Goal: Navigation & Orientation: Find specific page/section

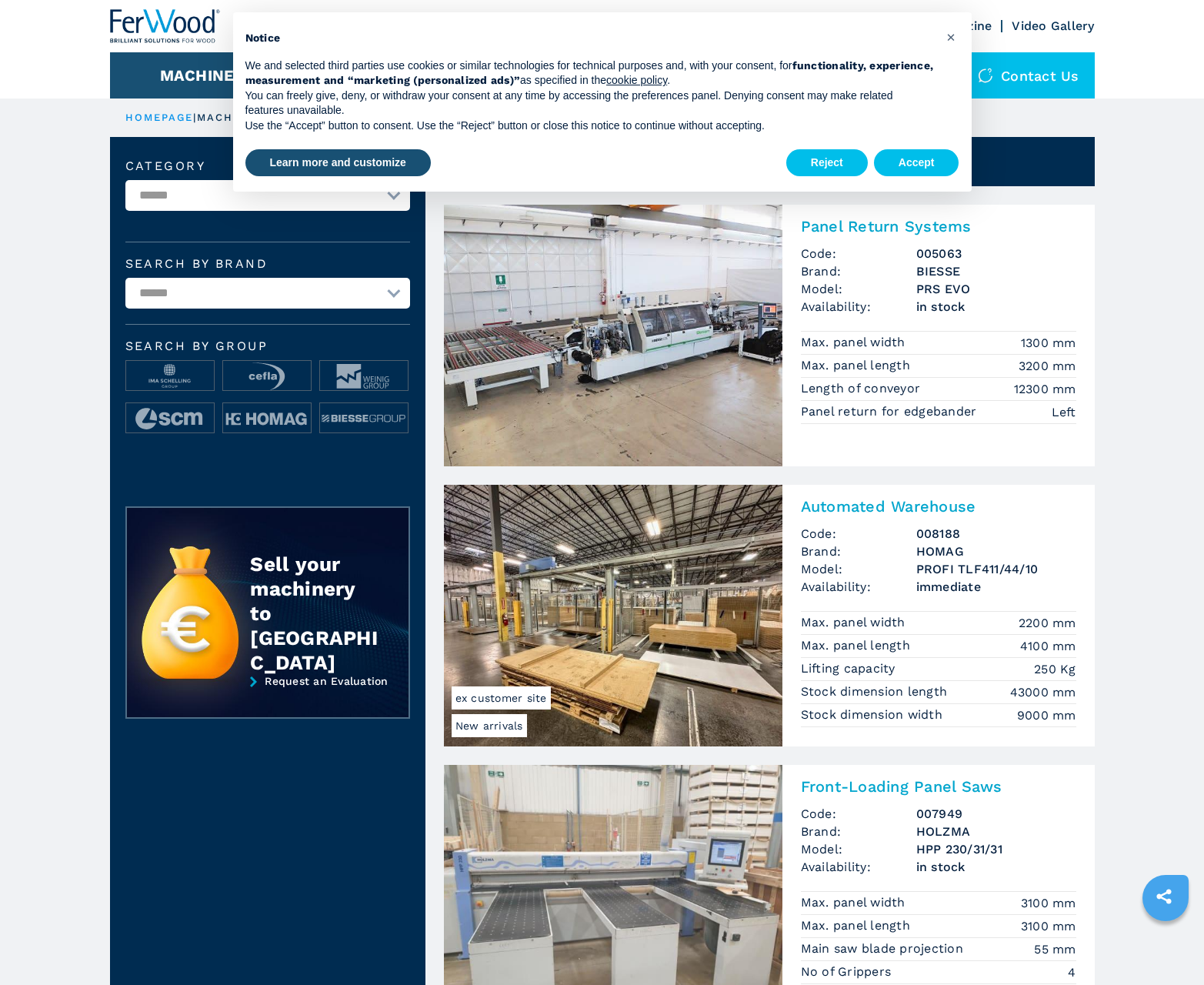
click at [916, 163] on button "Accept" at bounding box center [916, 163] width 86 height 27
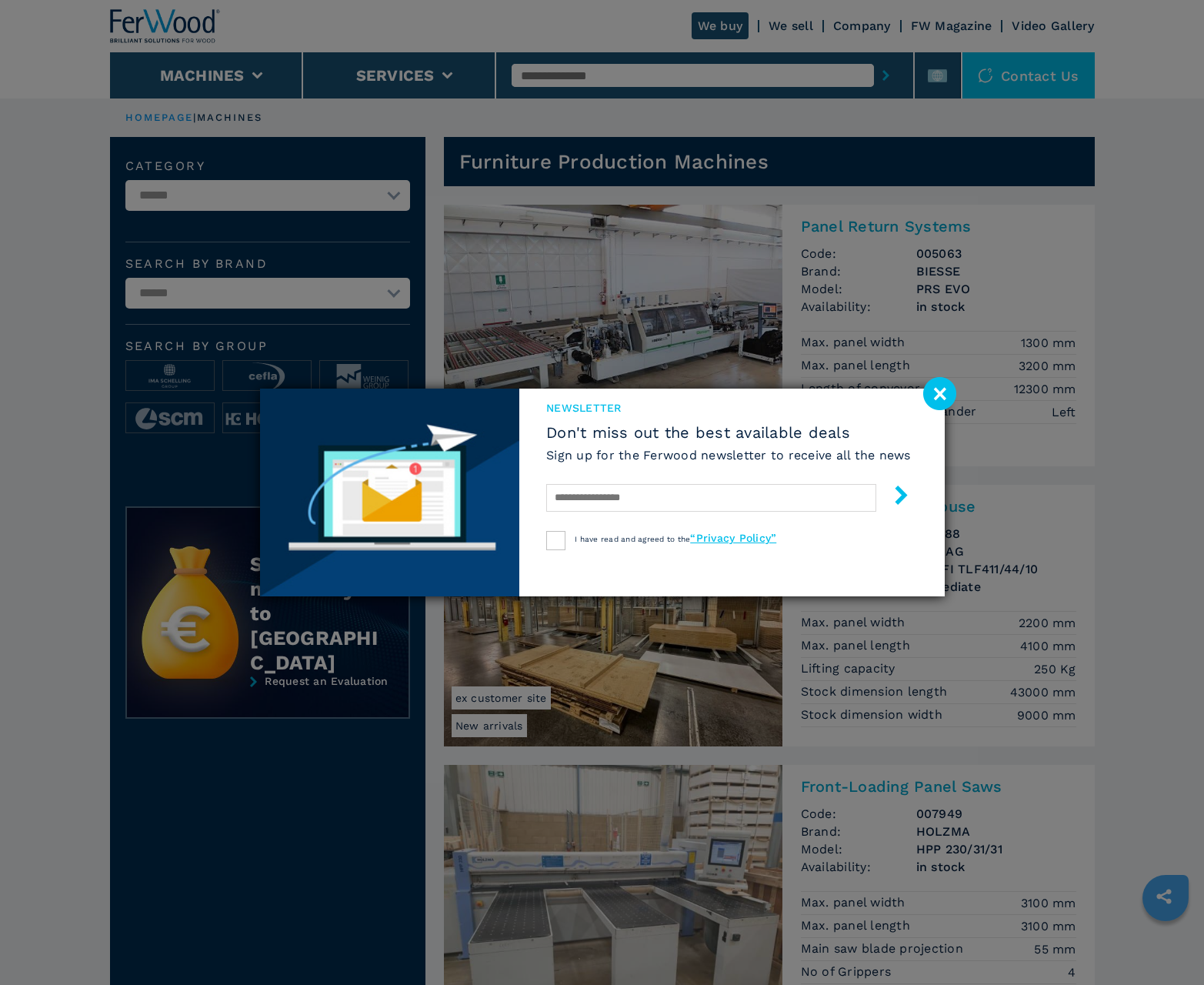
scroll to position [1539, 0]
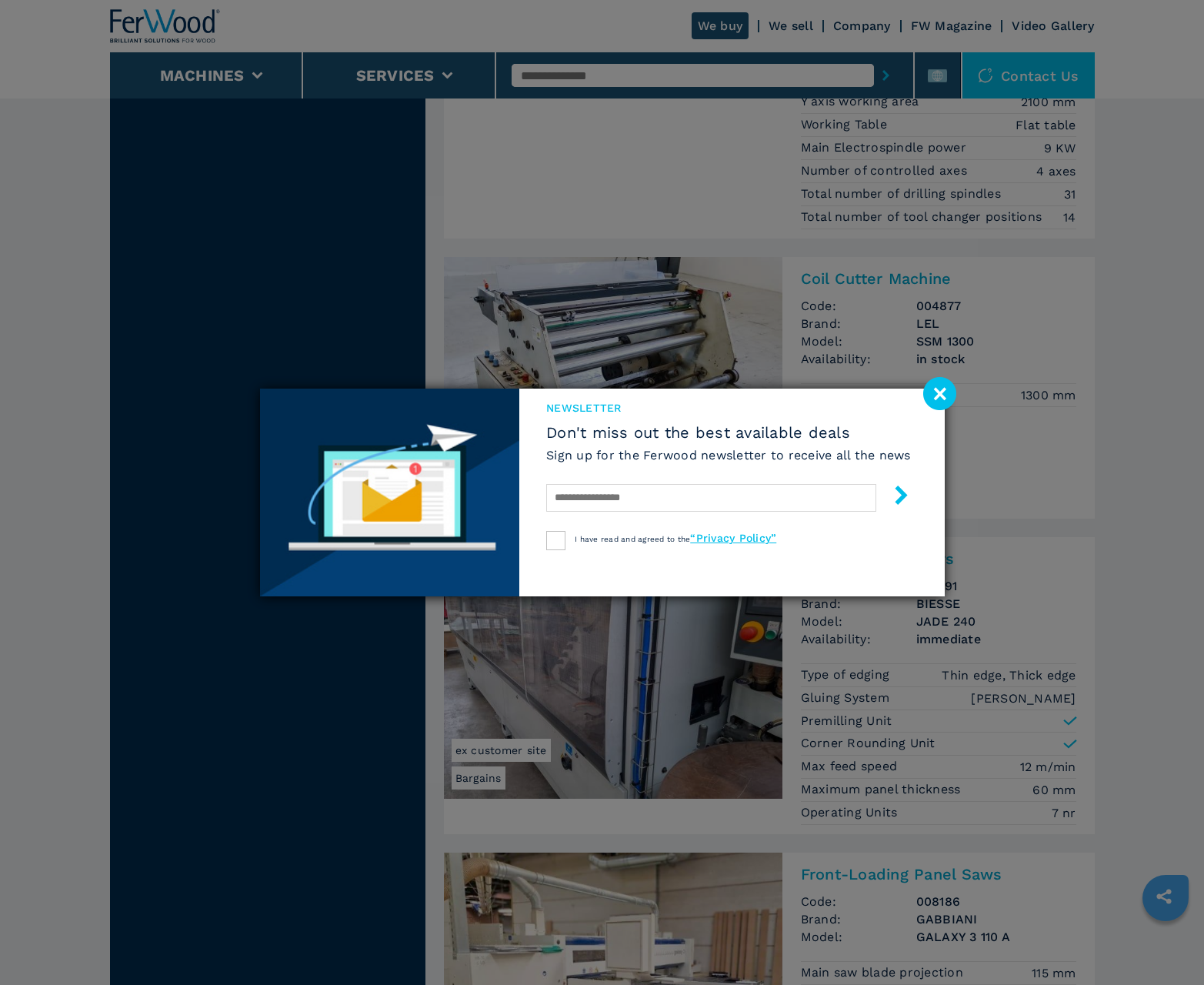
click at [939, 393] on image at bounding box center [939, 393] width 33 height 33
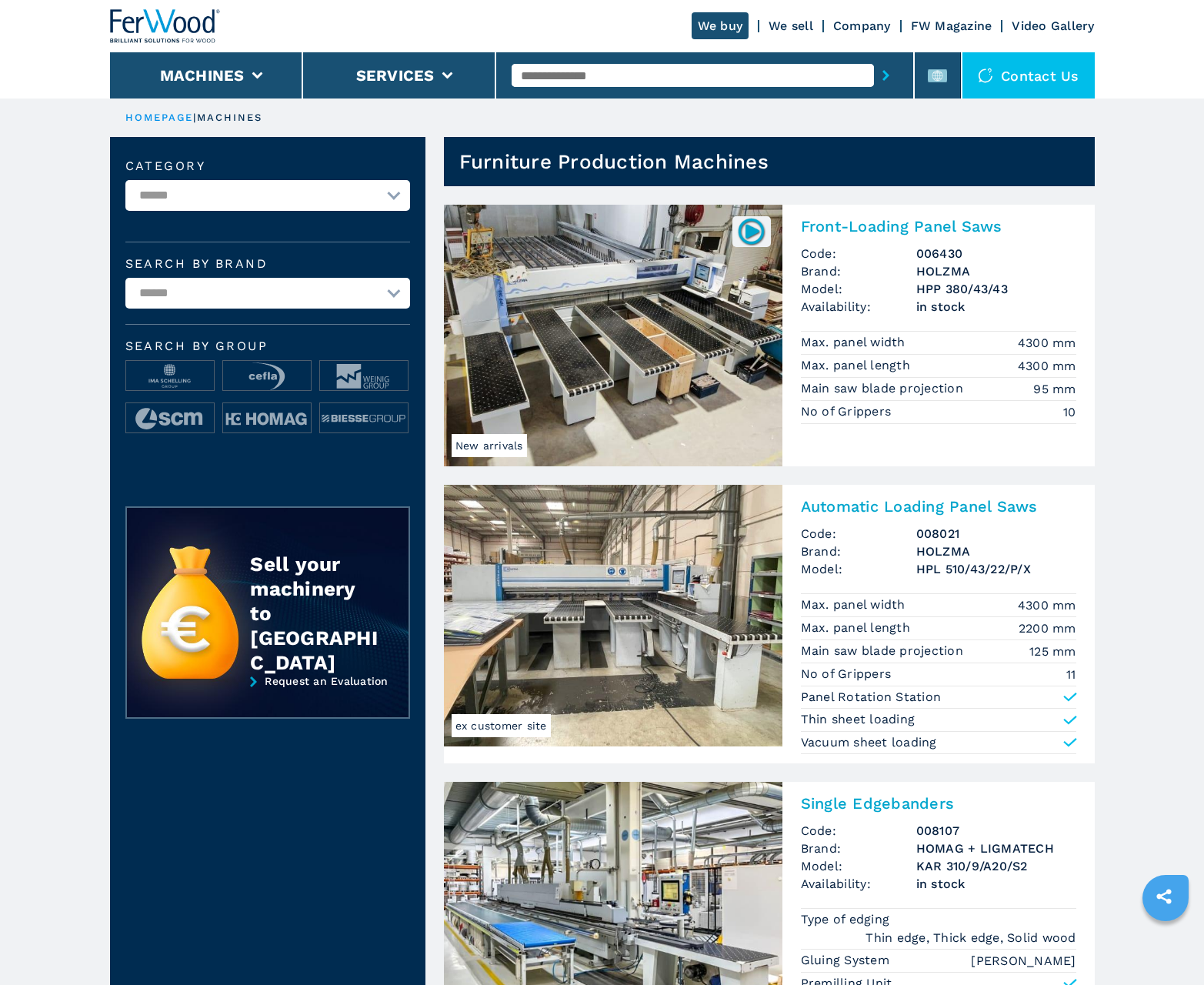
scroll to position [1539, 0]
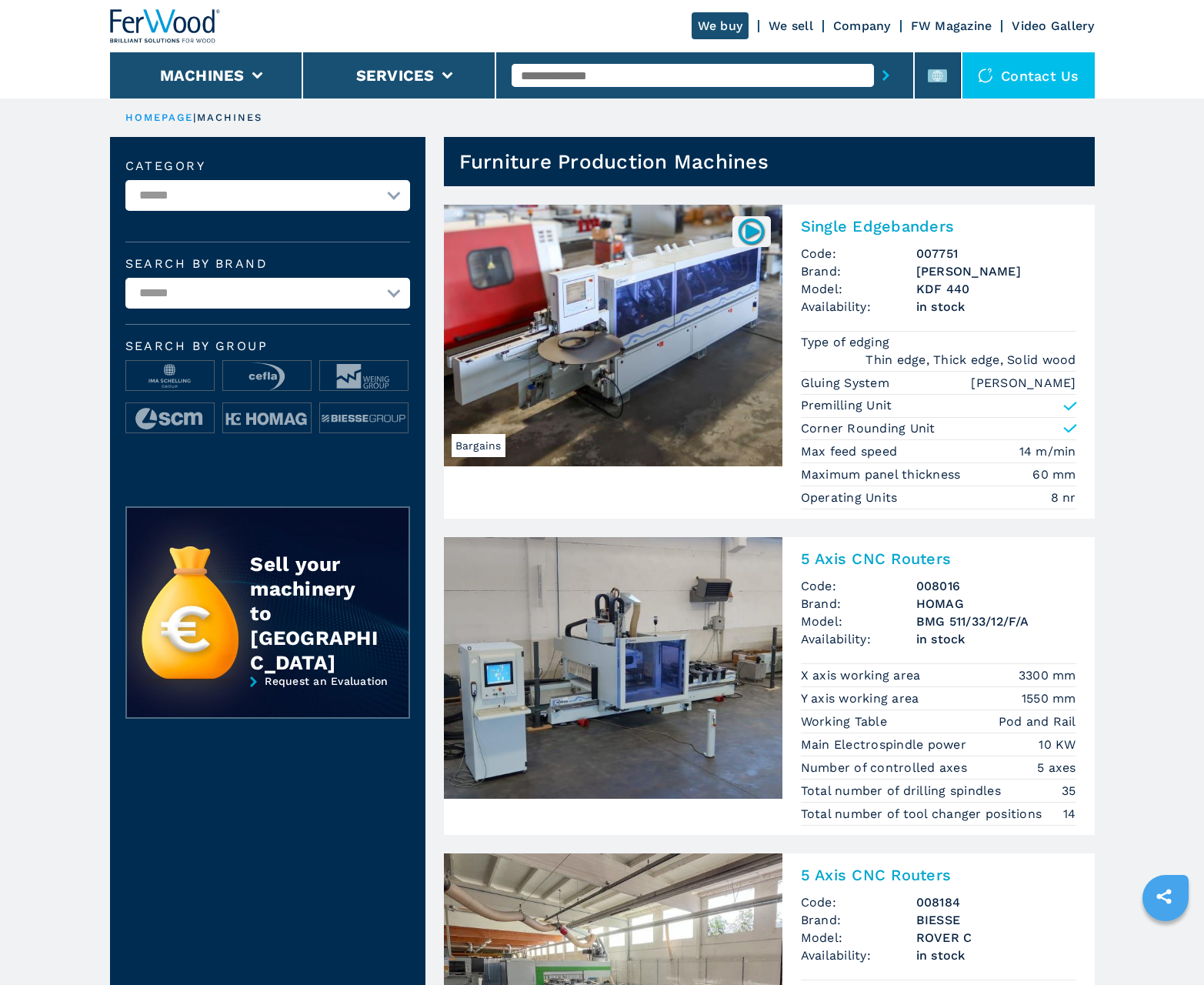
scroll to position [1539, 0]
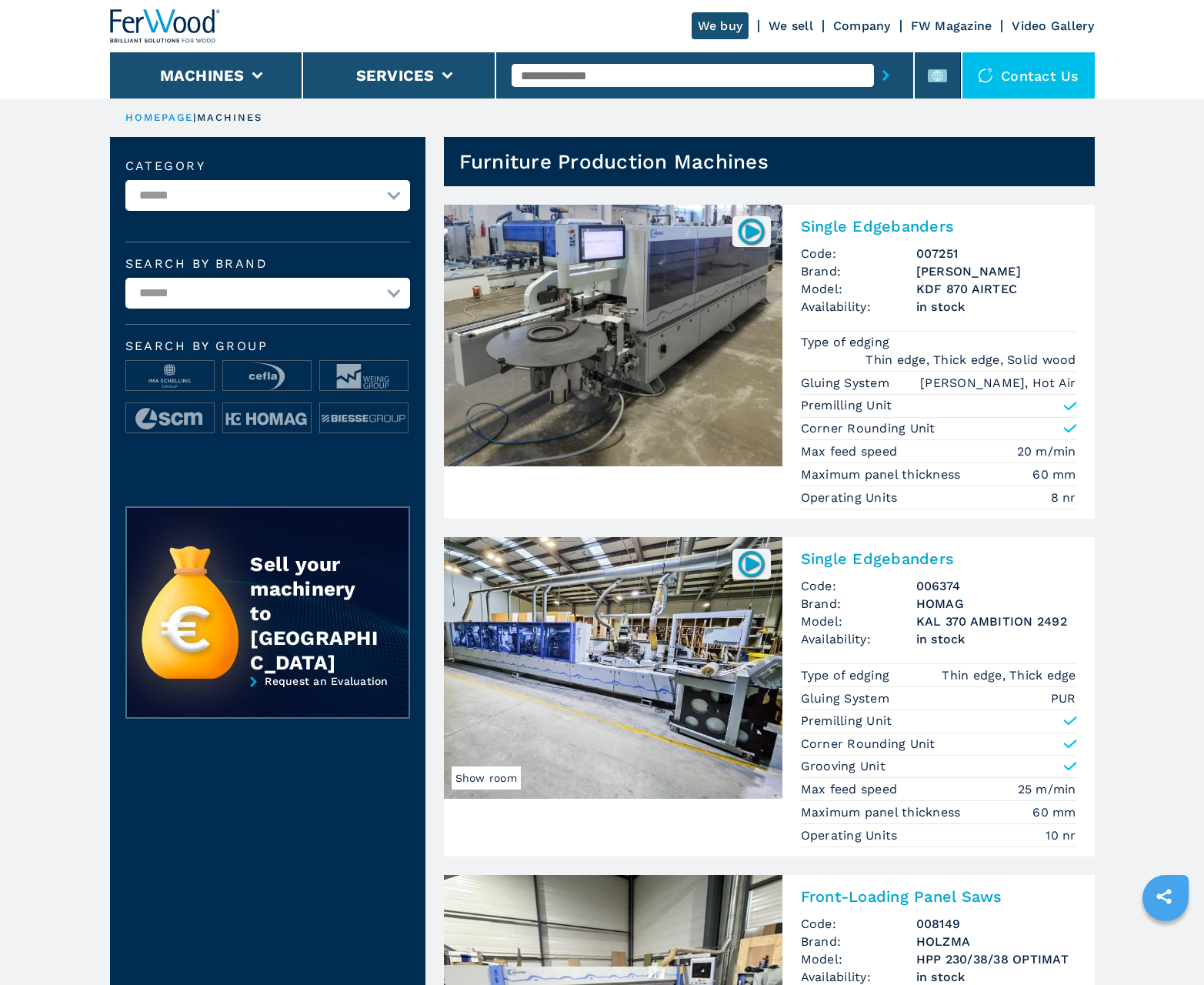
scroll to position [1539, 0]
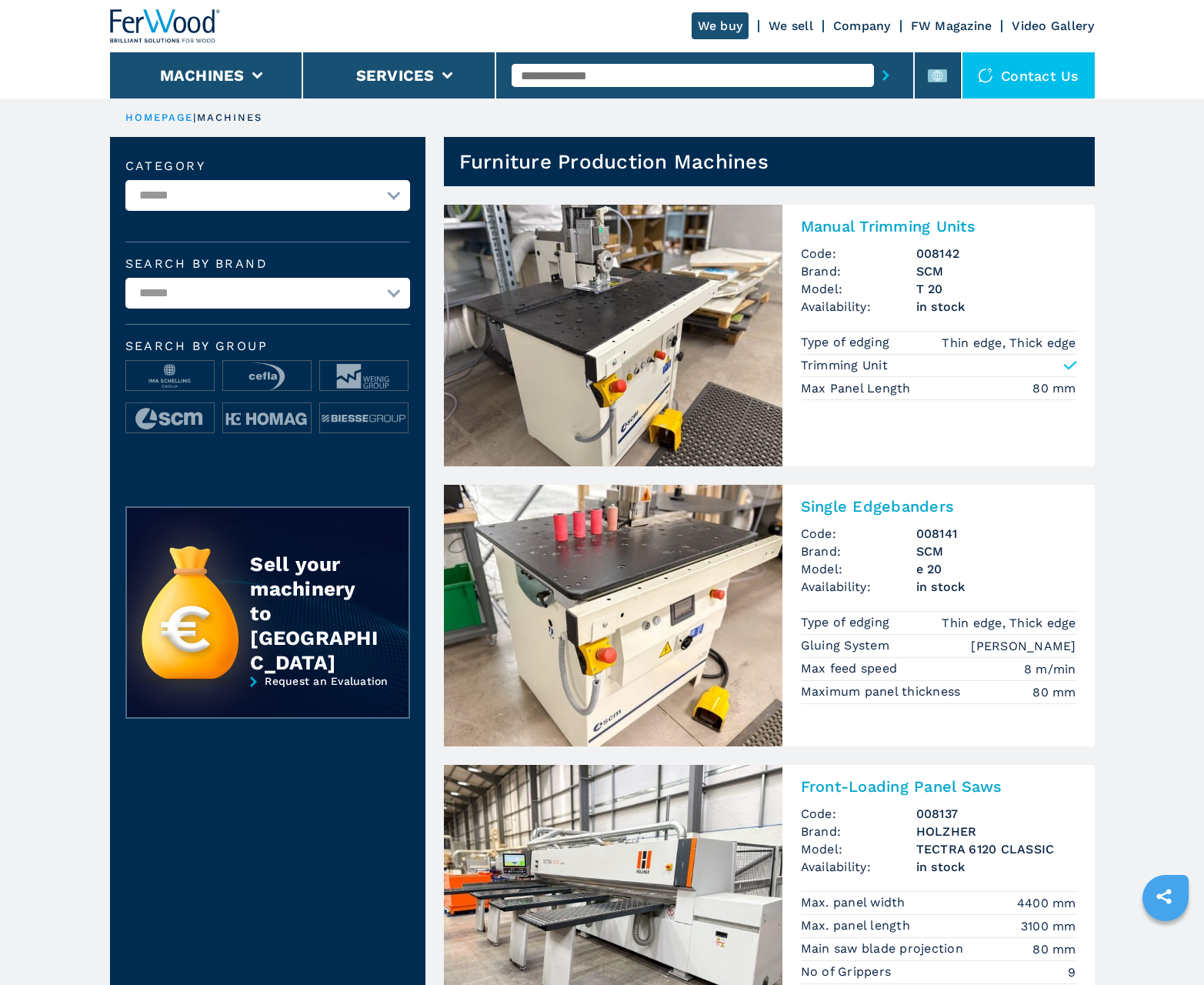
scroll to position [1539, 0]
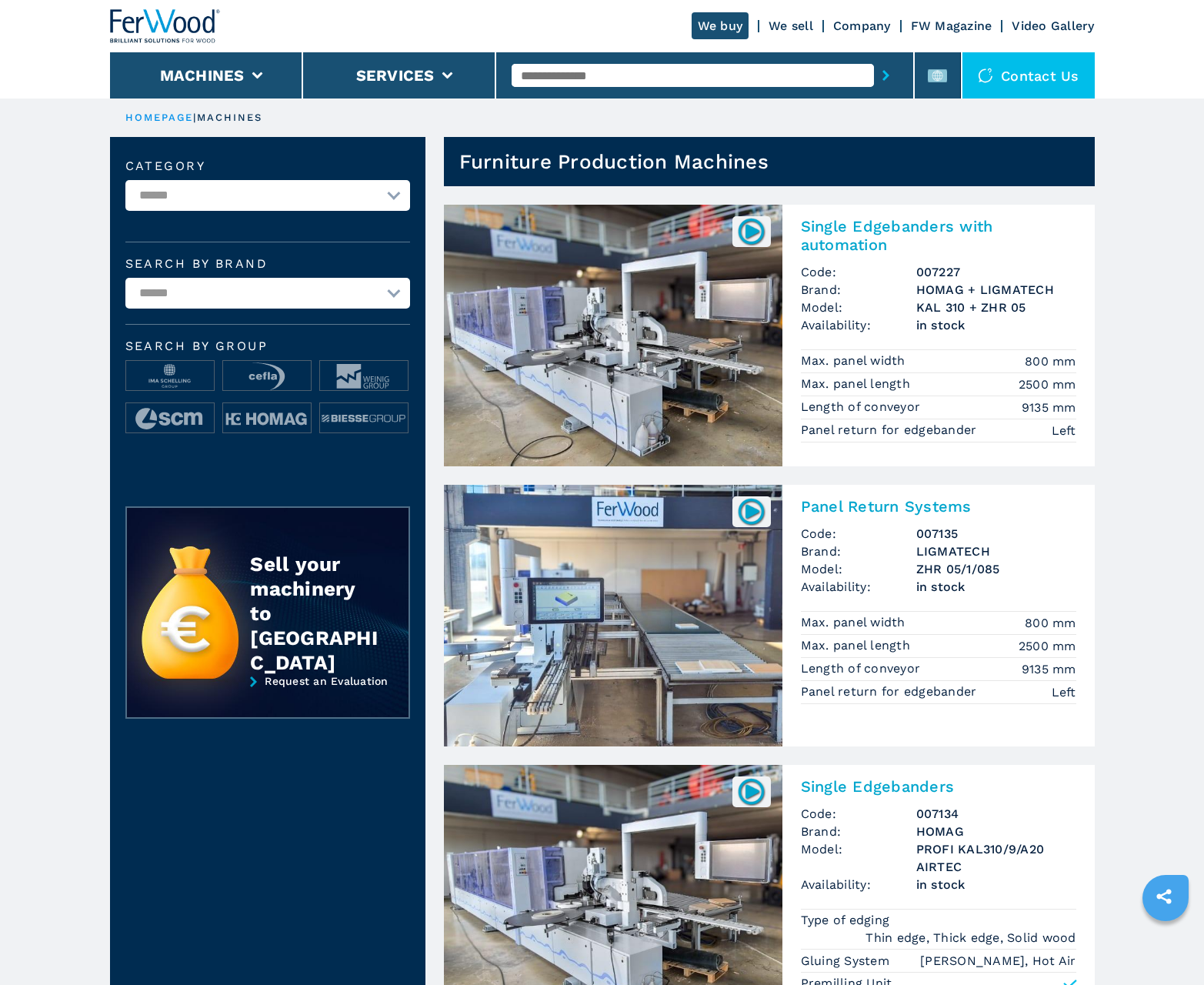
scroll to position [1539, 0]
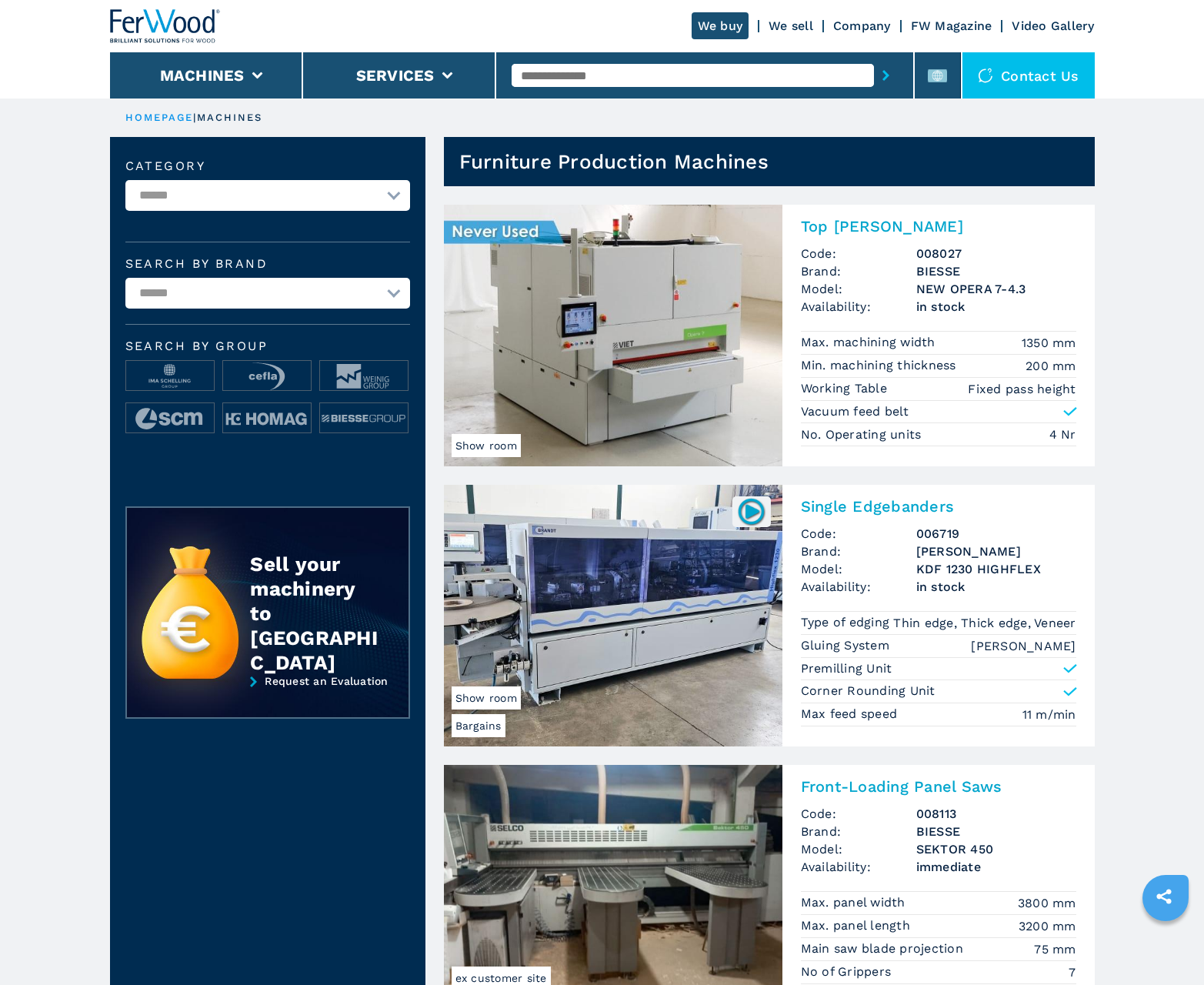
scroll to position [1539, 0]
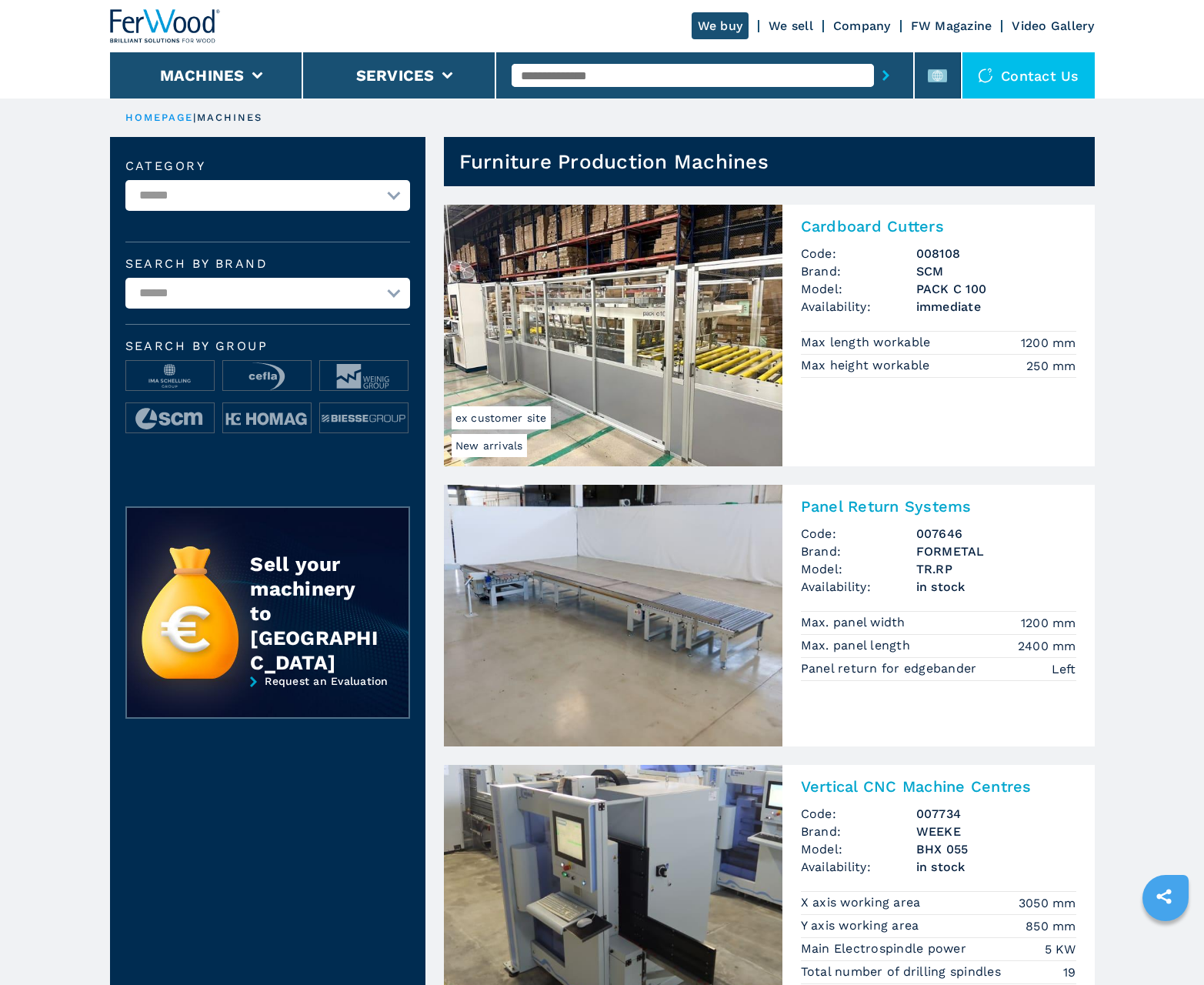
scroll to position [1539, 0]
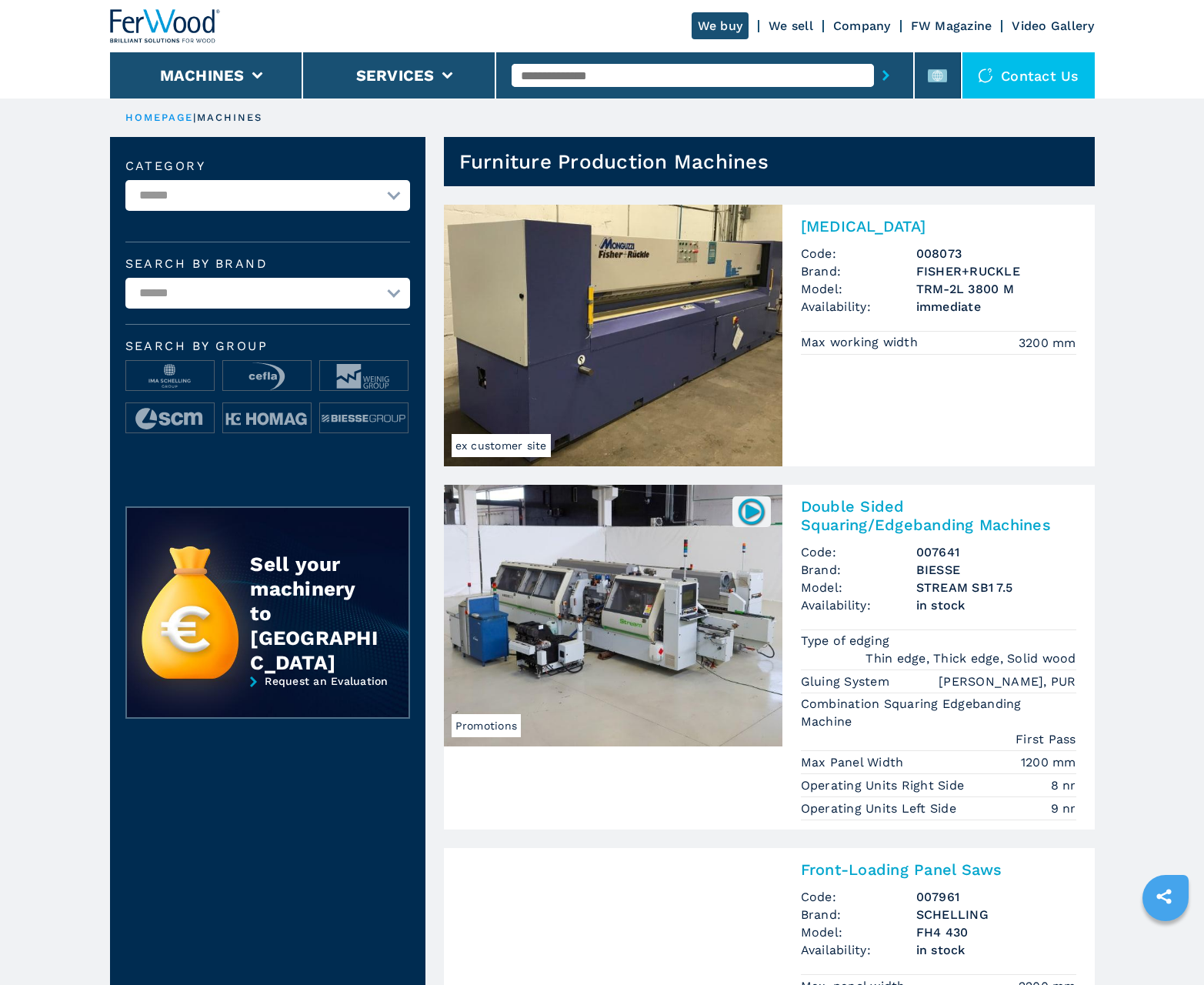
scroll to position [1539, 0]
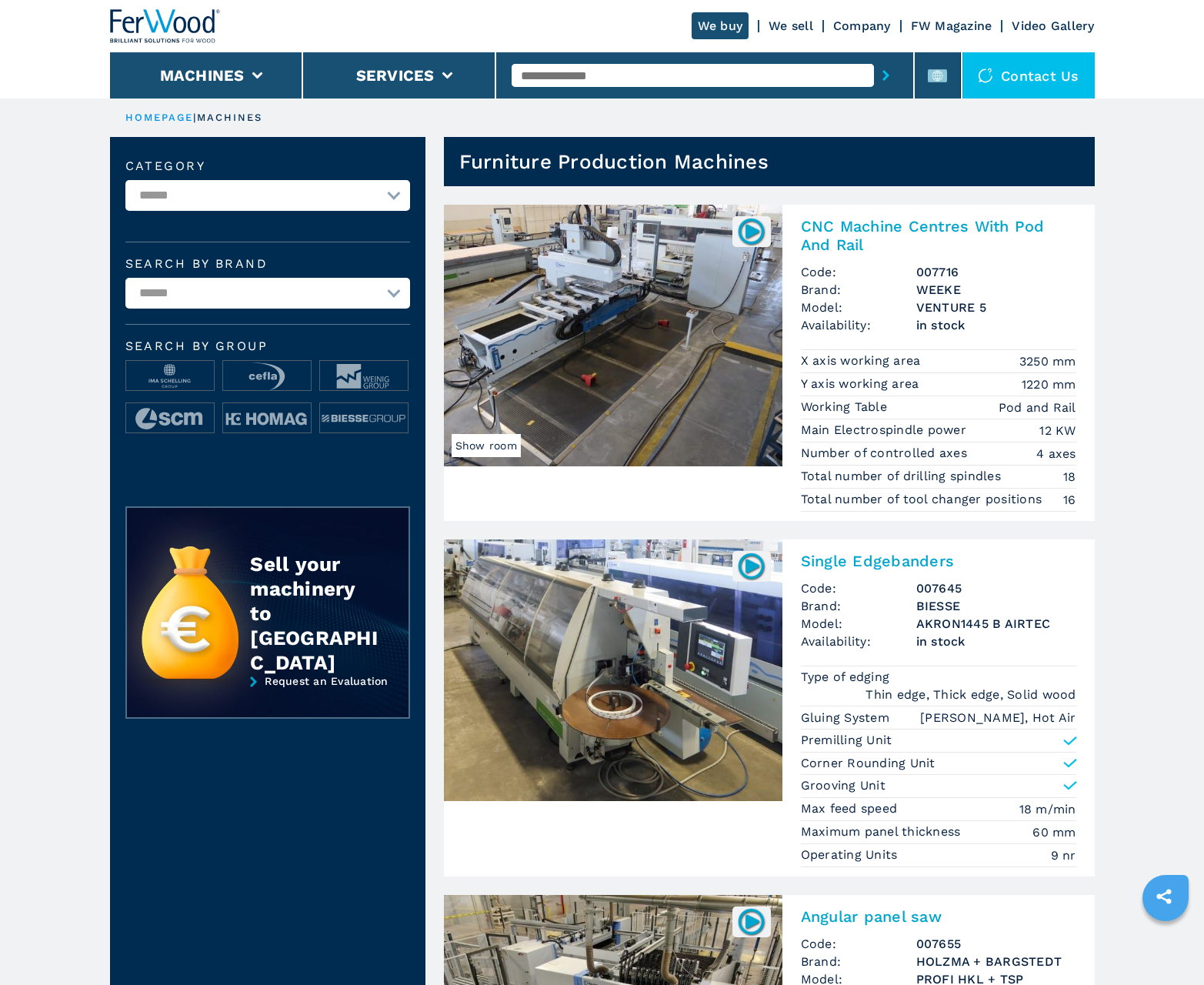
scroll to position [1539, 0]
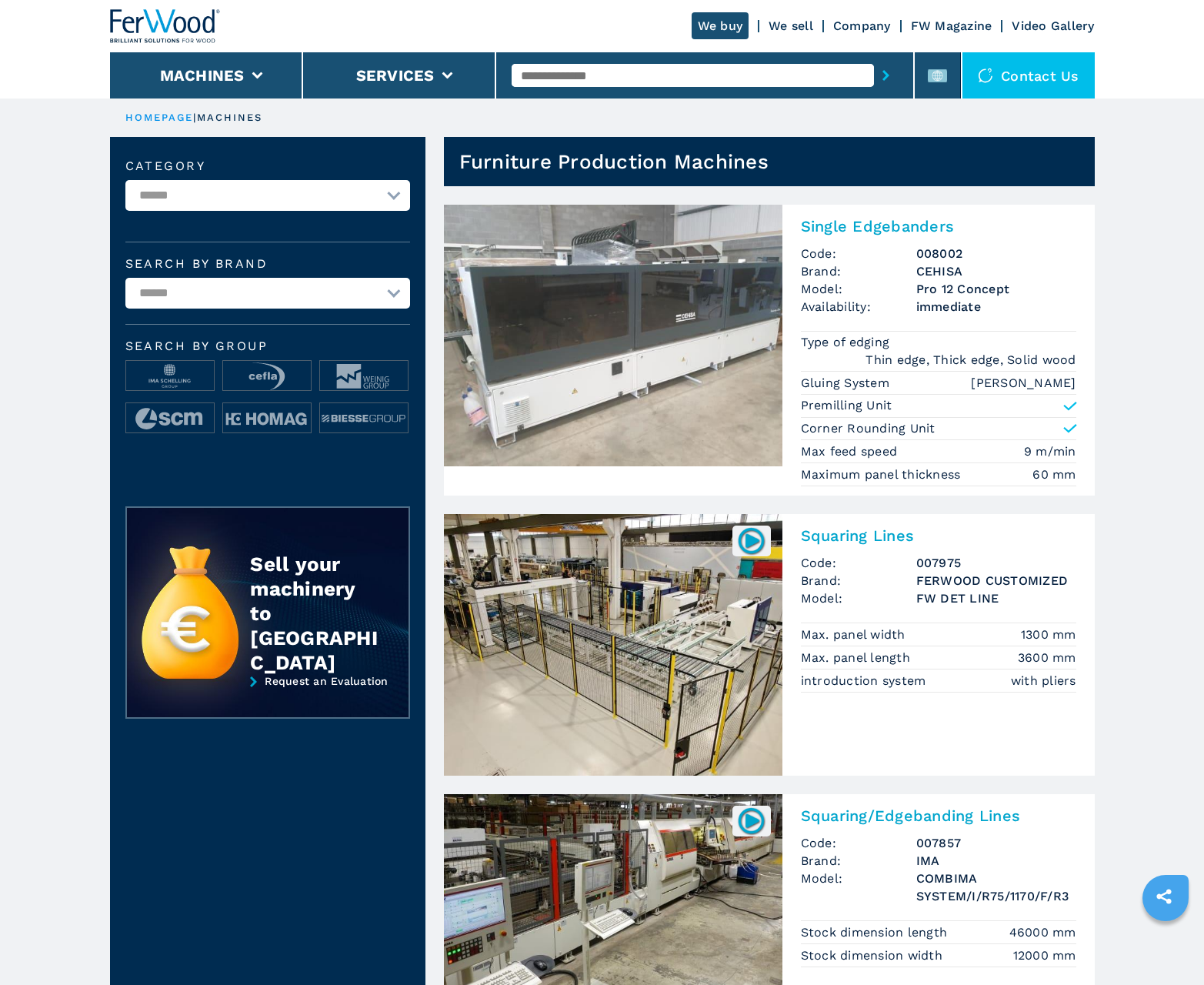
scroll to position [1539, 0]
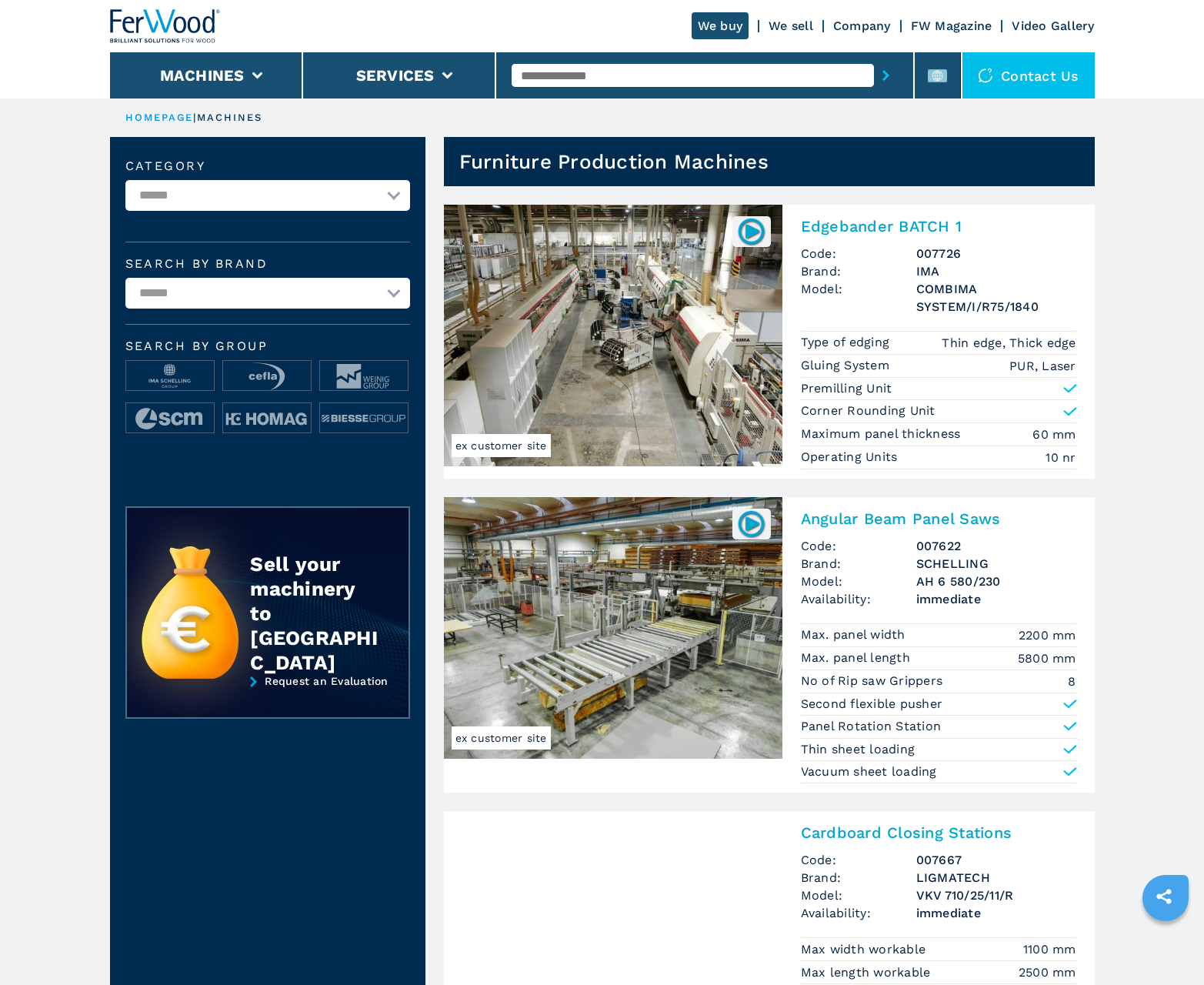
scroll to position [1539, 0]
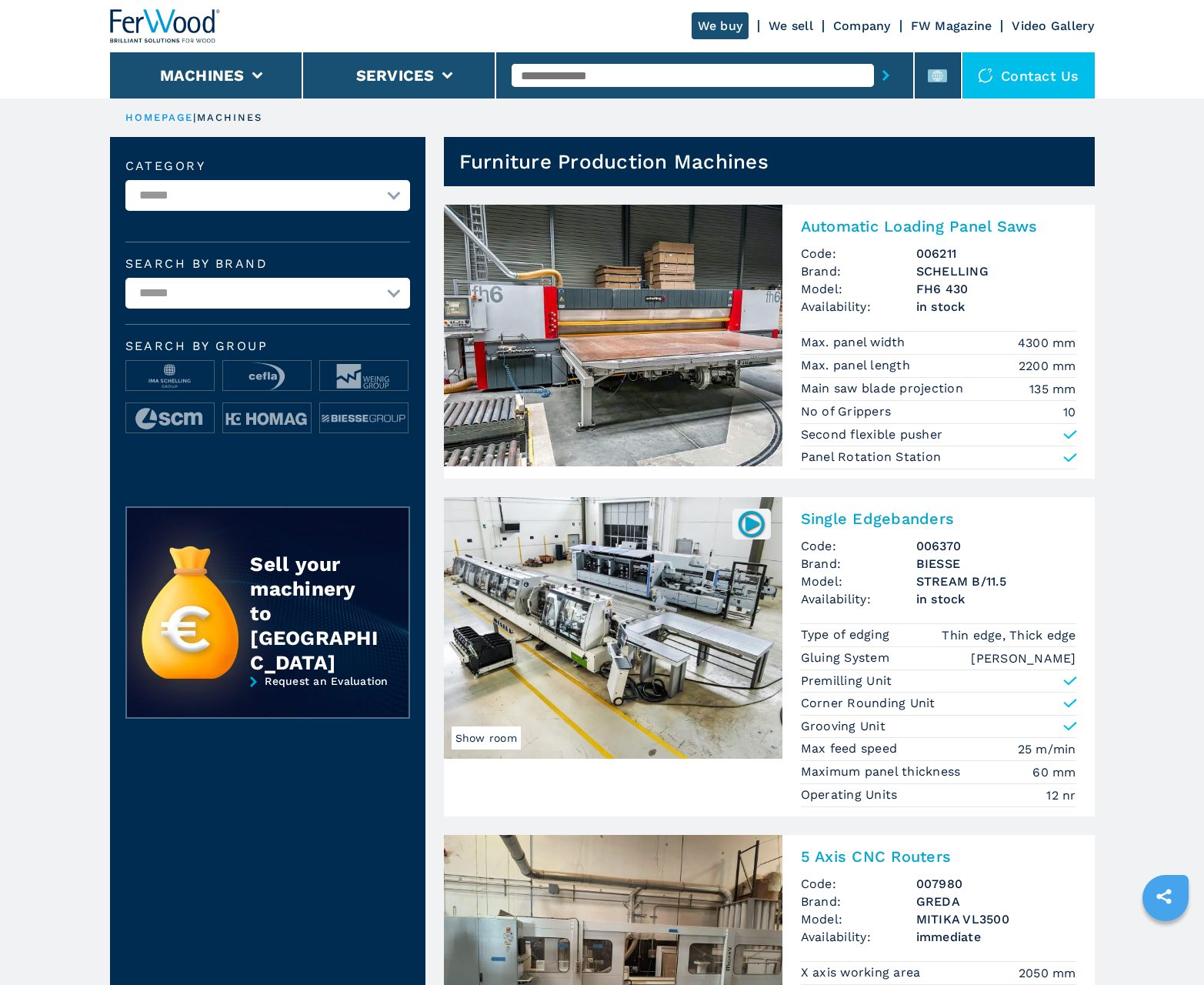
scroll to position [1539, 0]
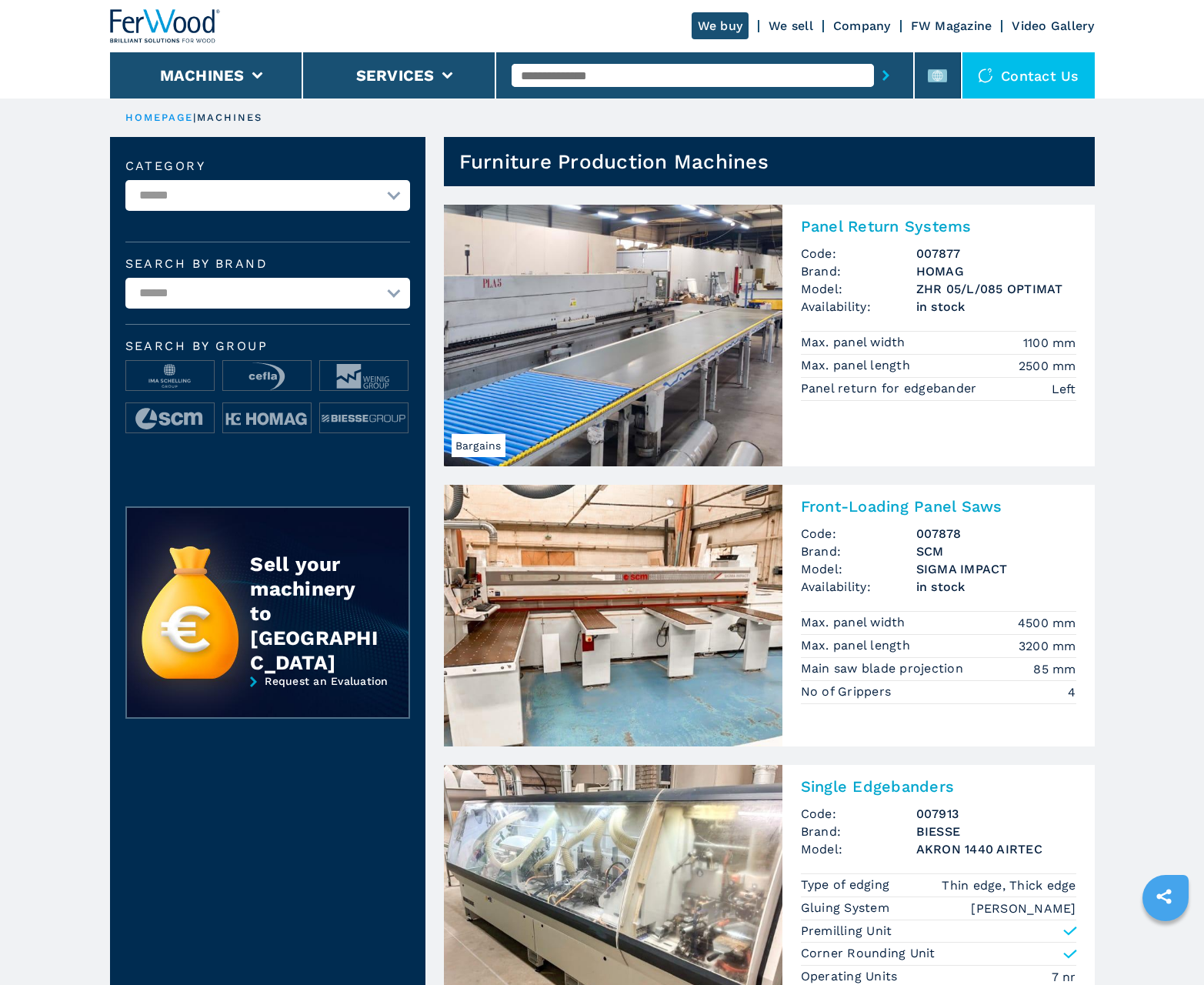
scroll to position [1539, 0]
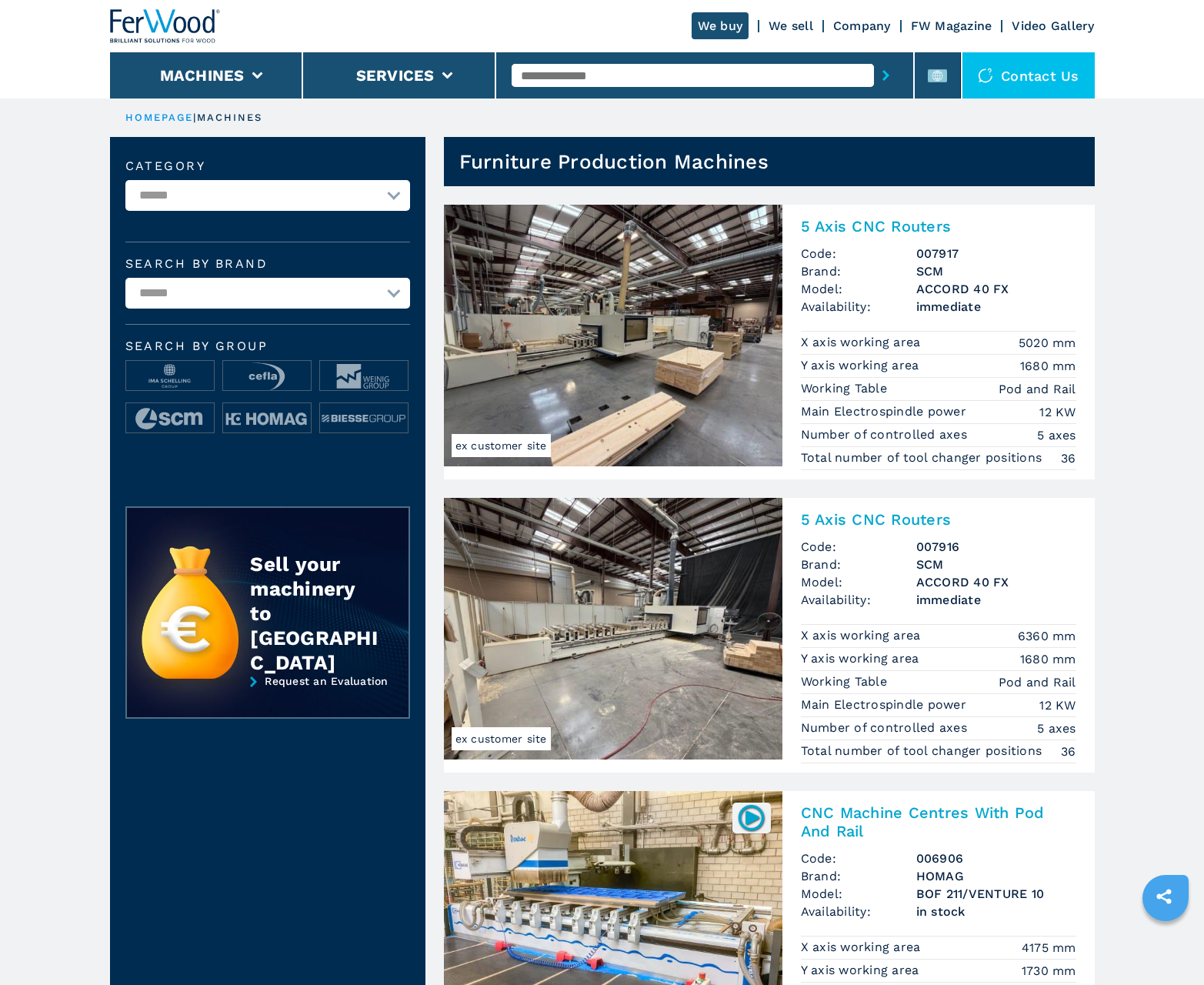
scroll to position [1539, 0]
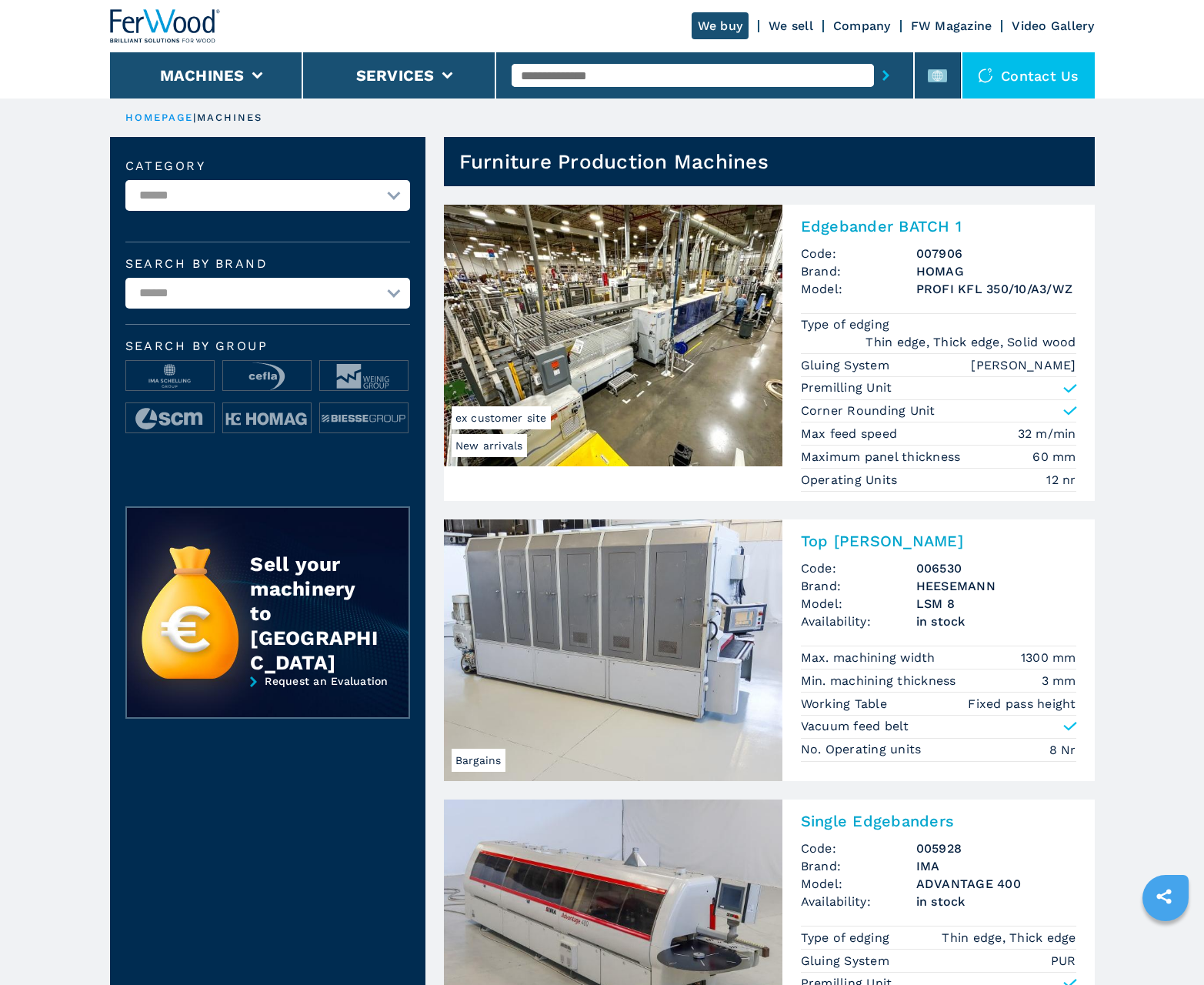
scroll to position [1539, 0]
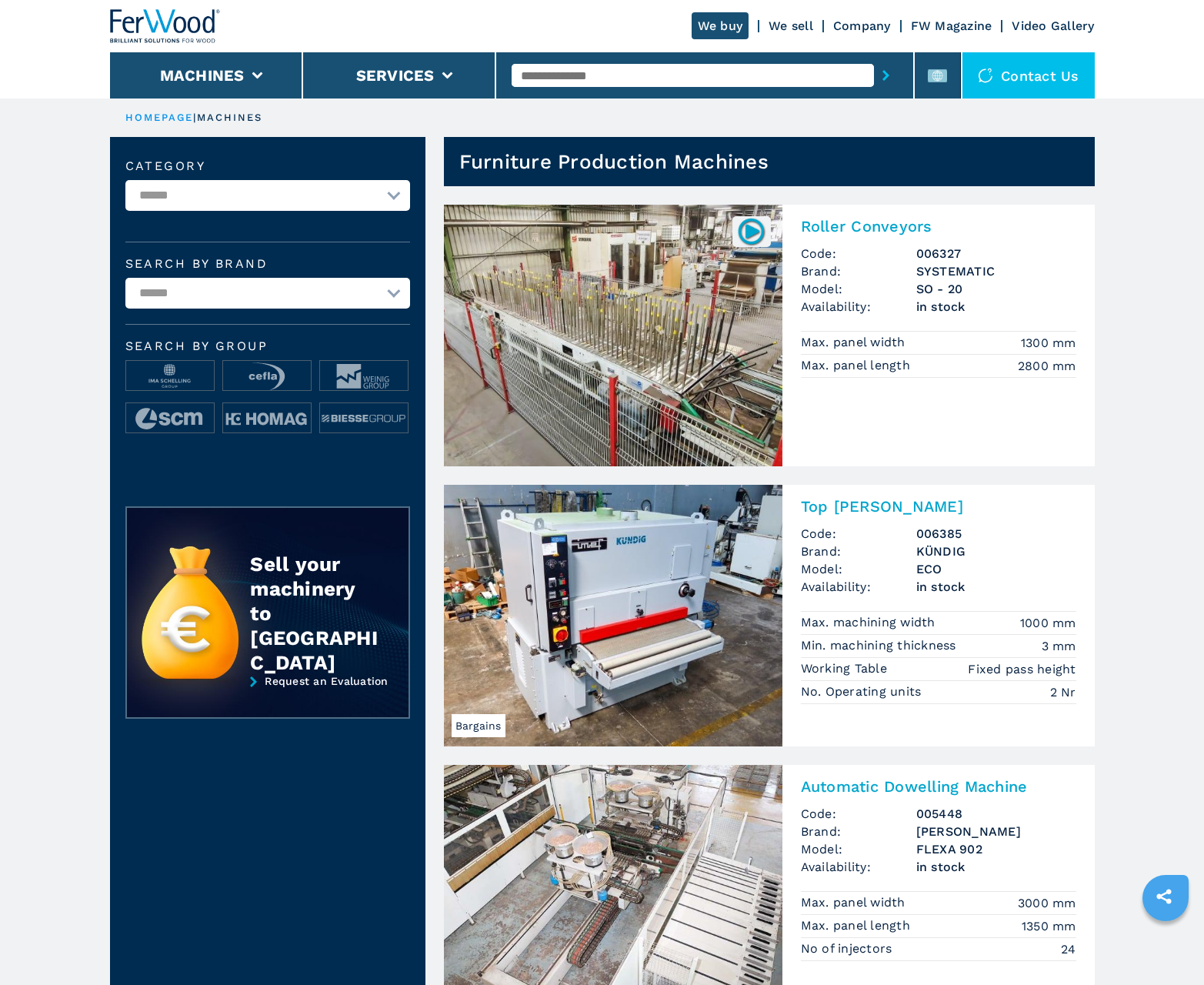
scroll to position [1539, 0]
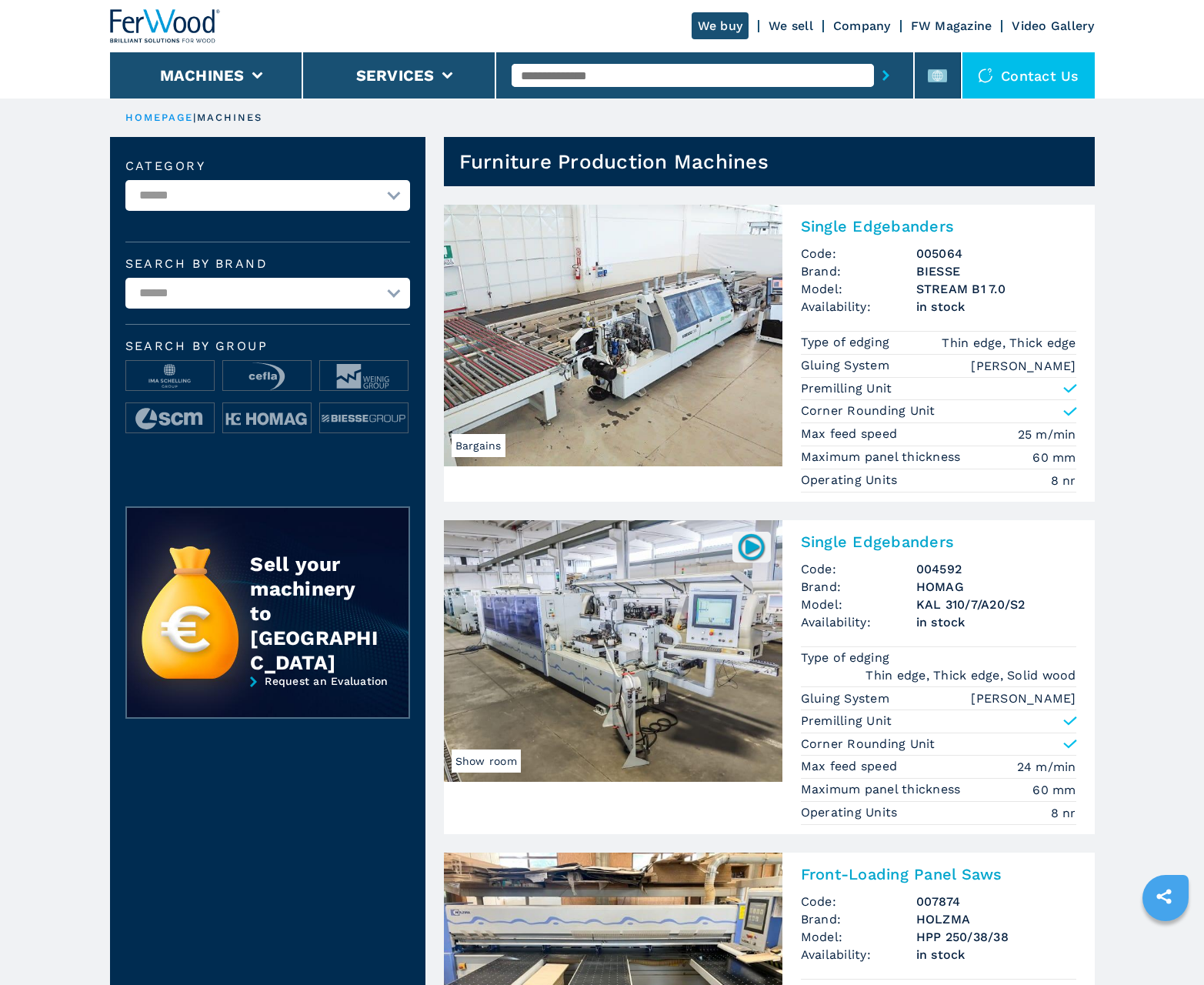
scroll to position [1539, 0]
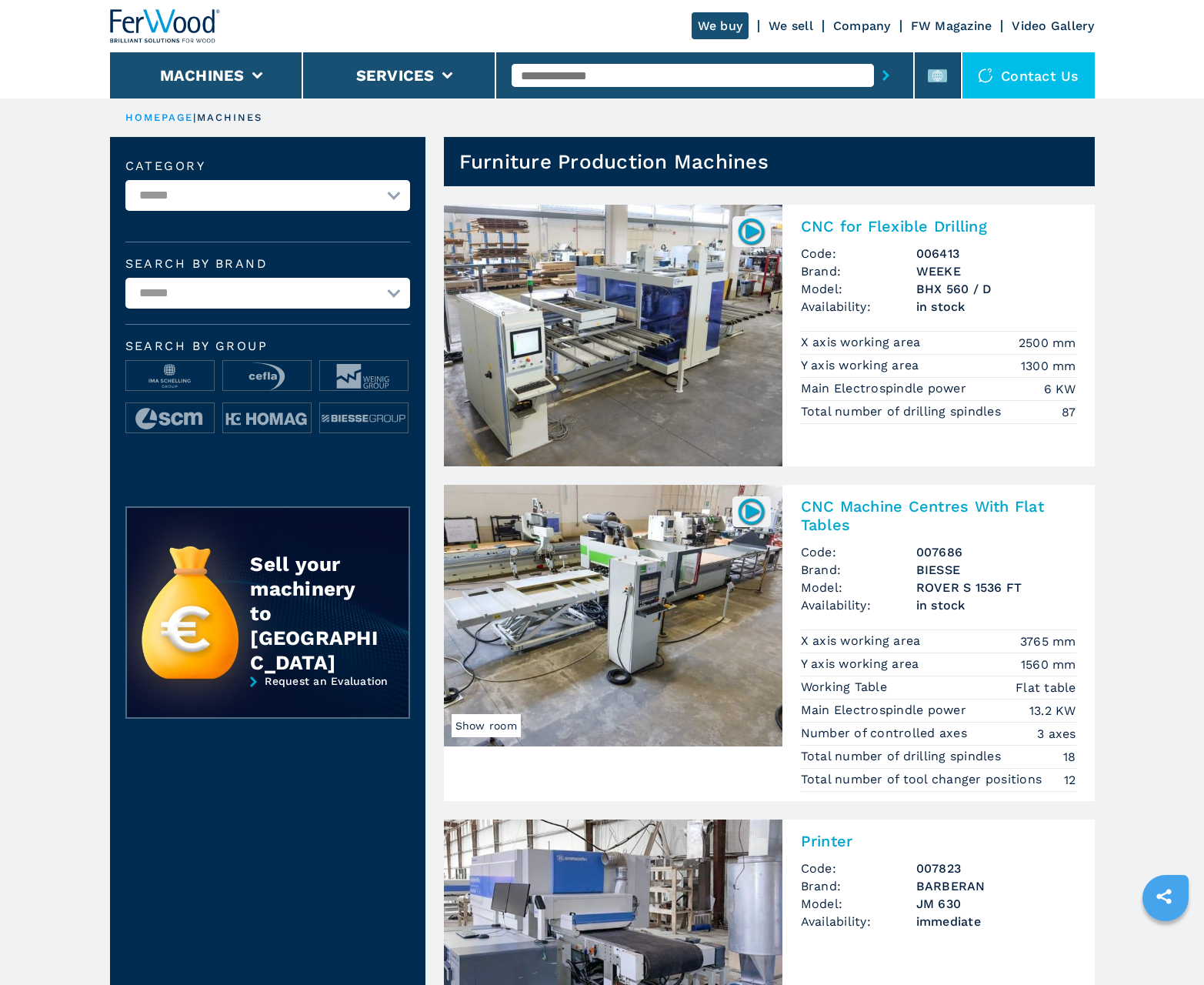
scroll to position [1539, 0]
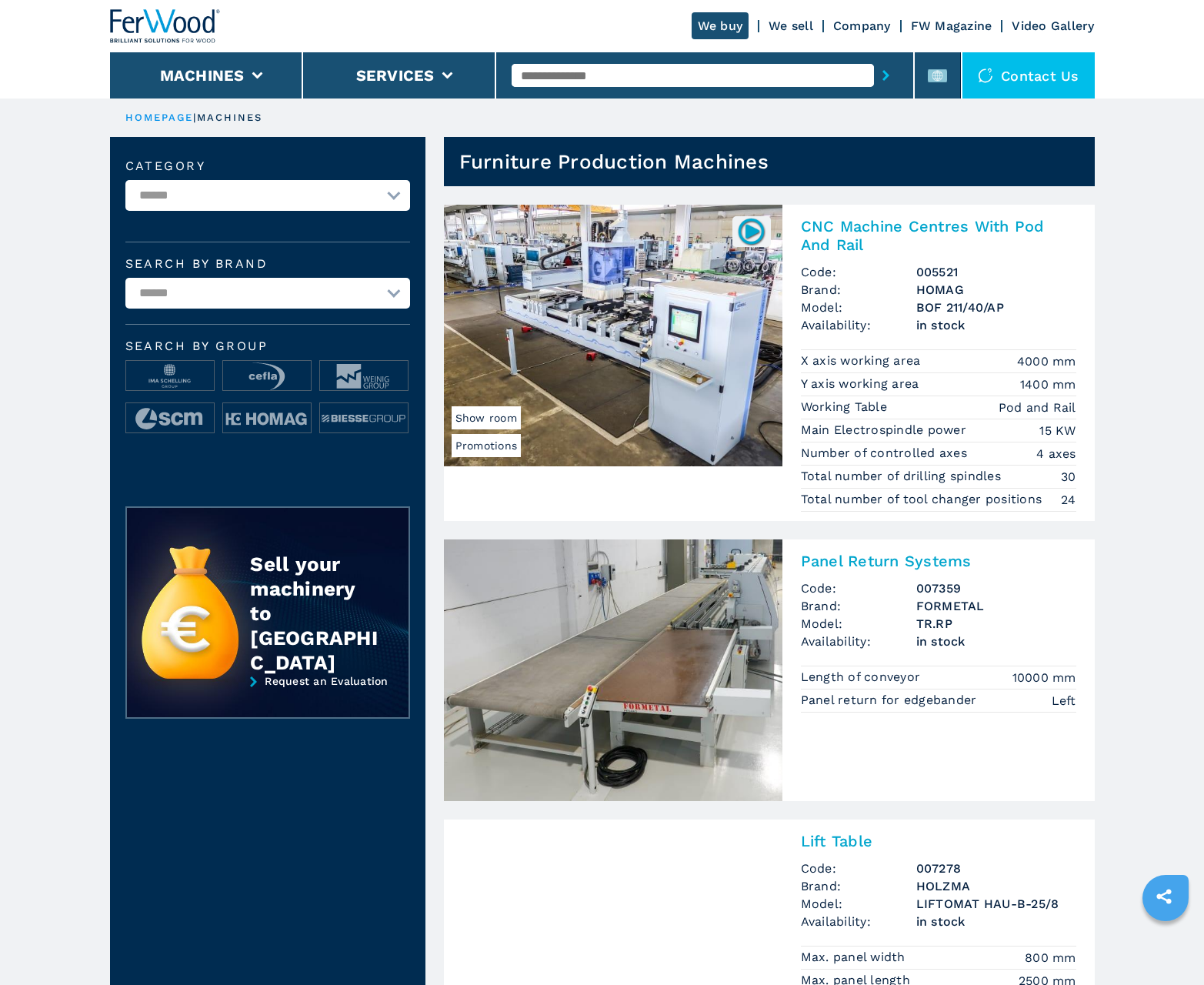
scroll to position [1539, 0]
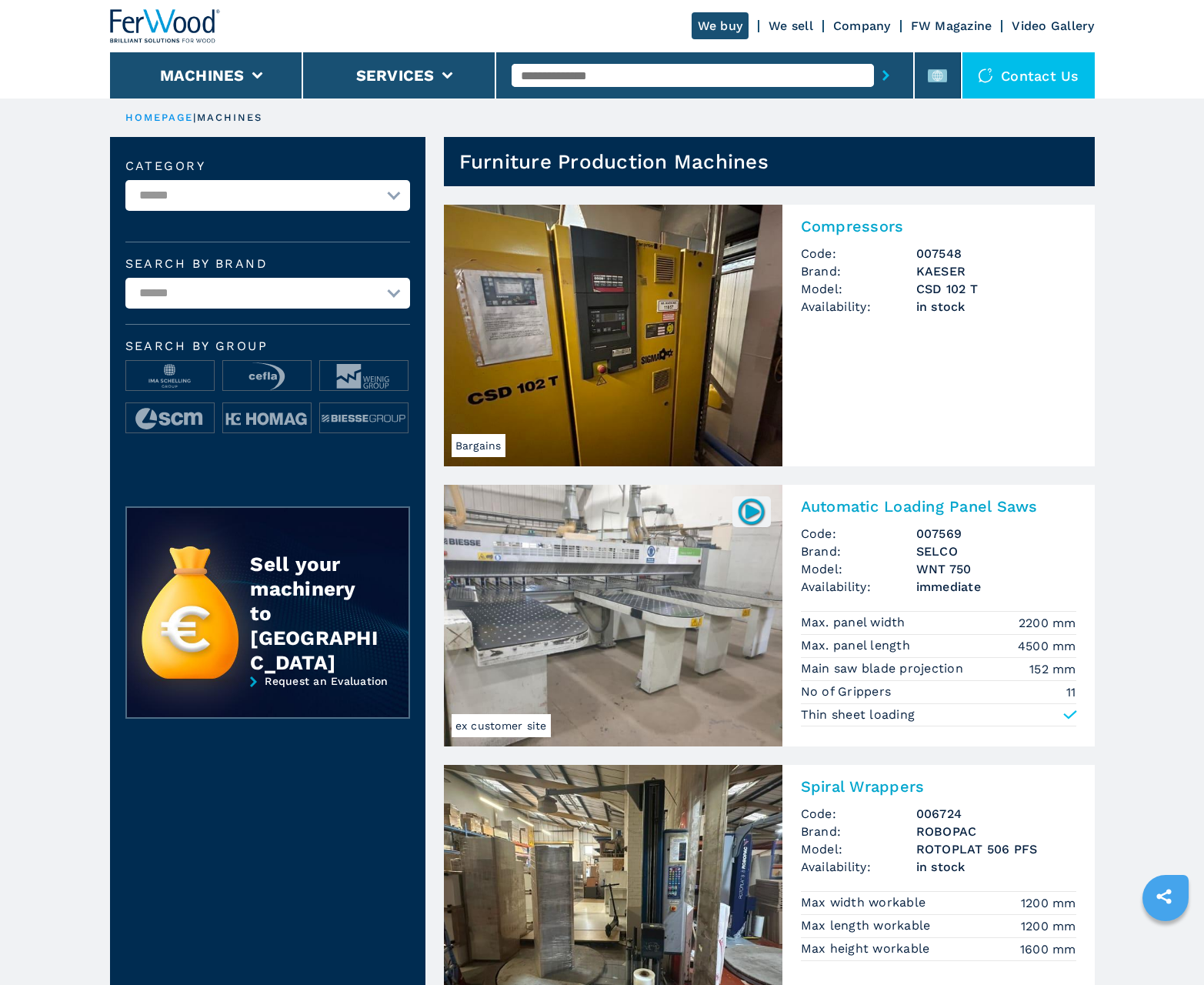
scroll to position [1539, 0]
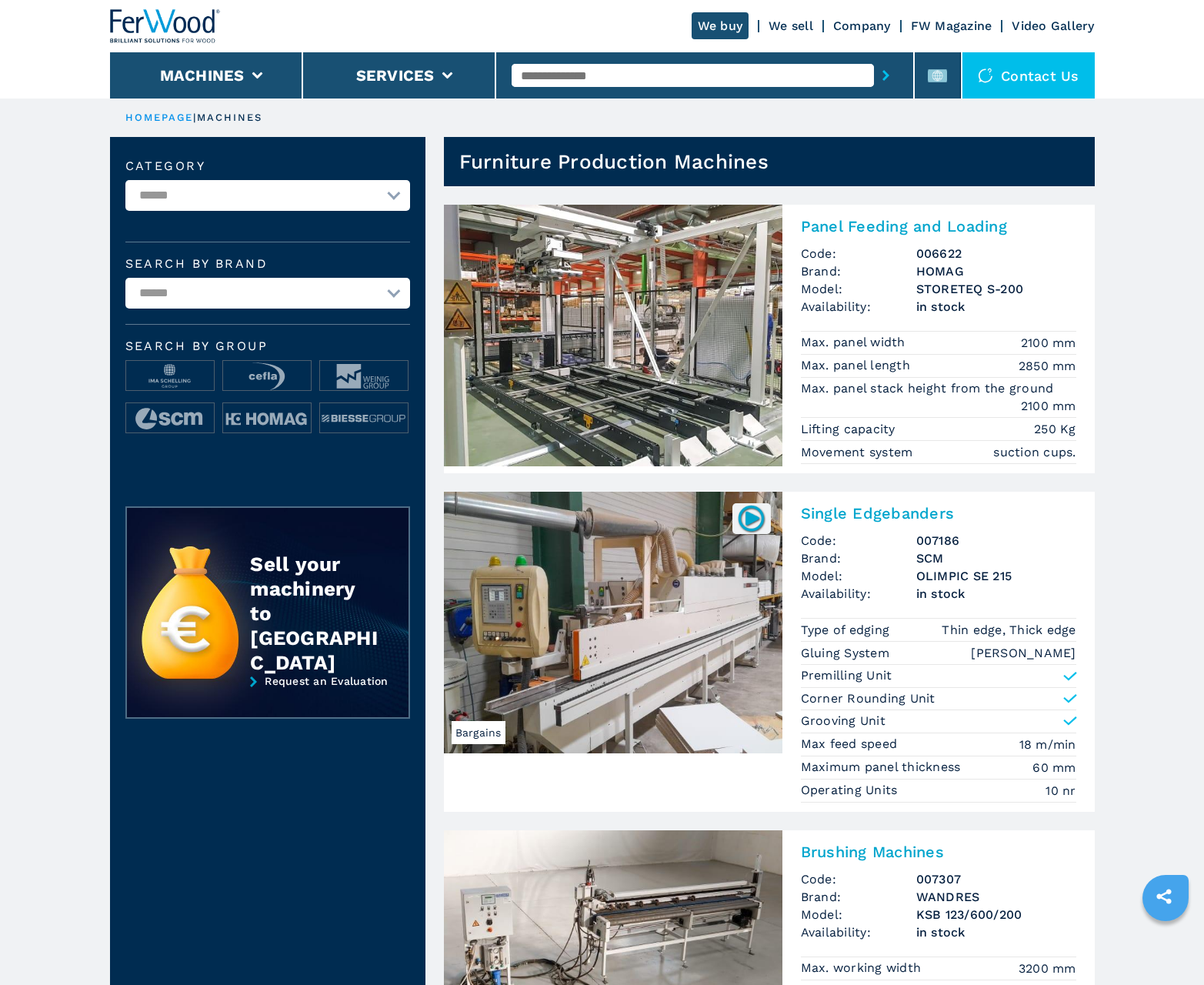
scroll to position [1539, 0]
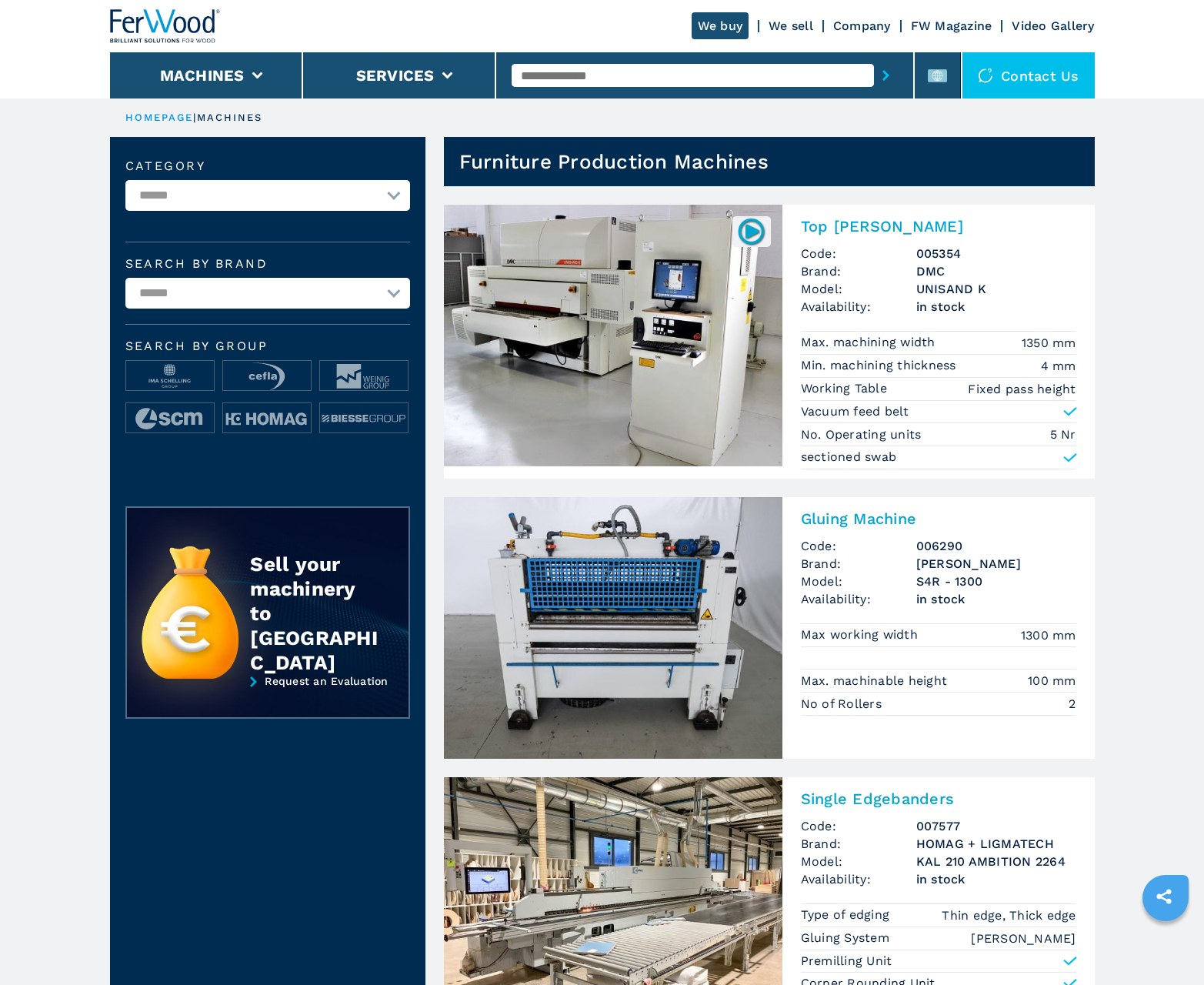
scroll to position [1539, 0]
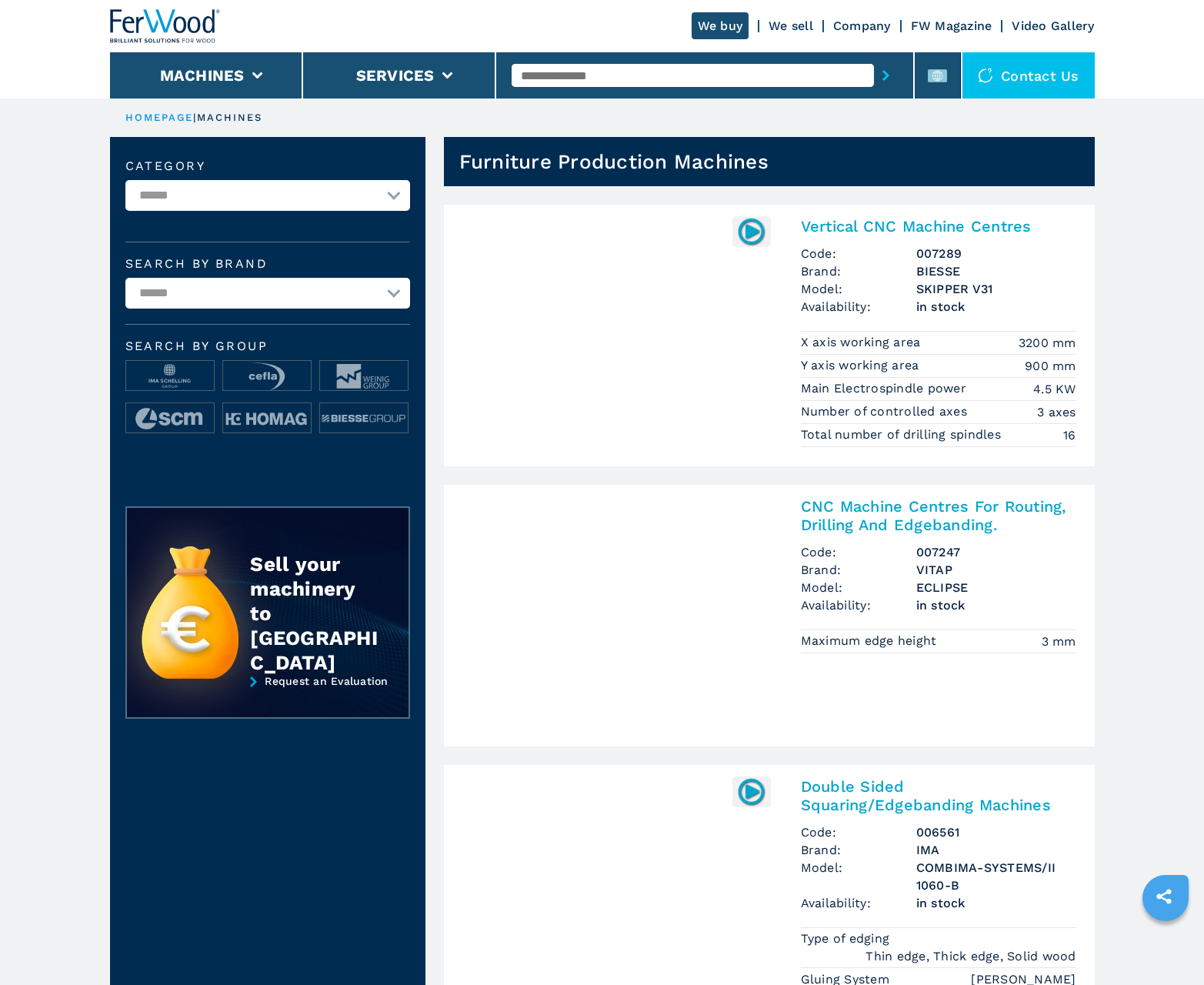
scroll to position [1539, 0]
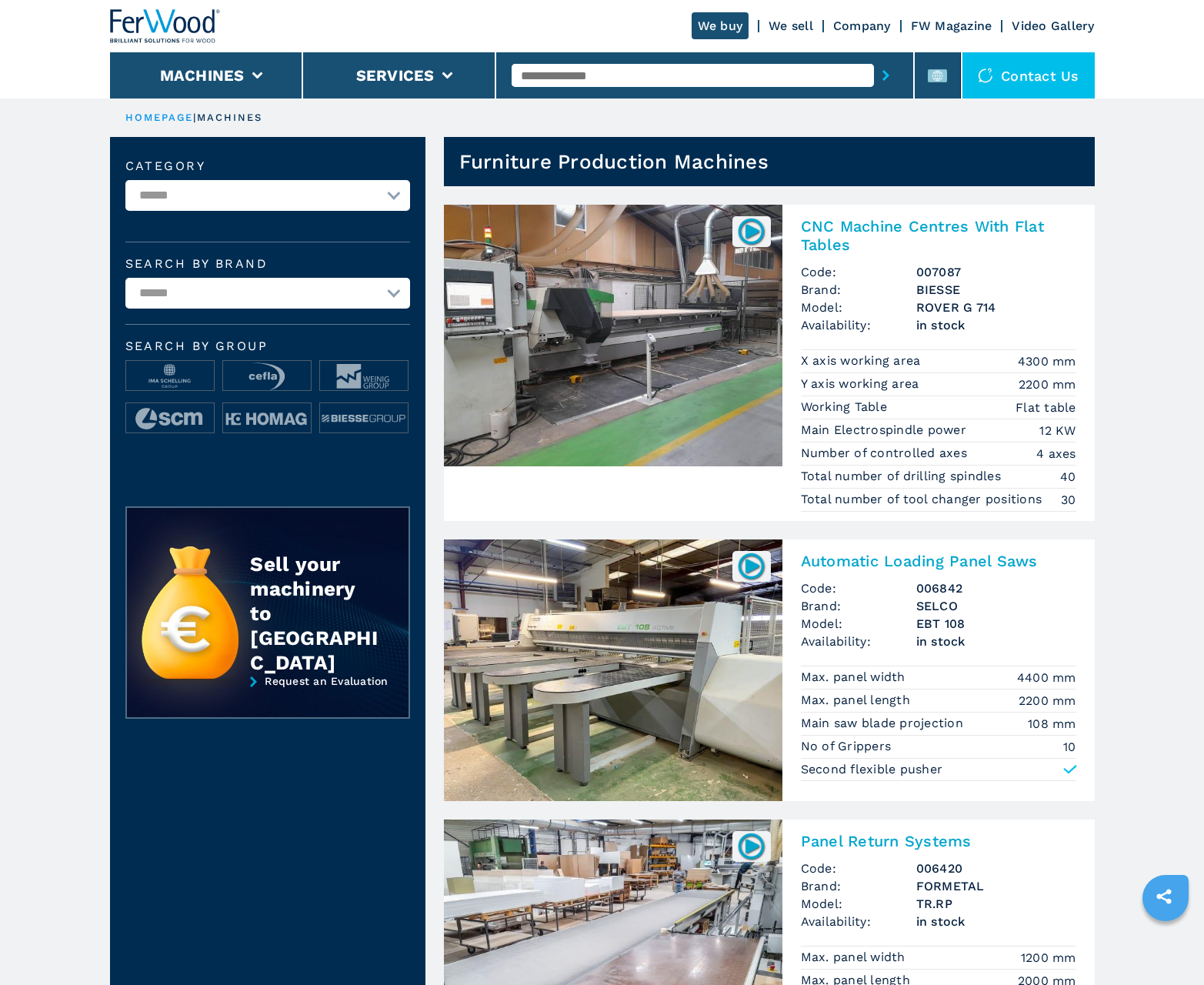
scroll to position [1539, 0]
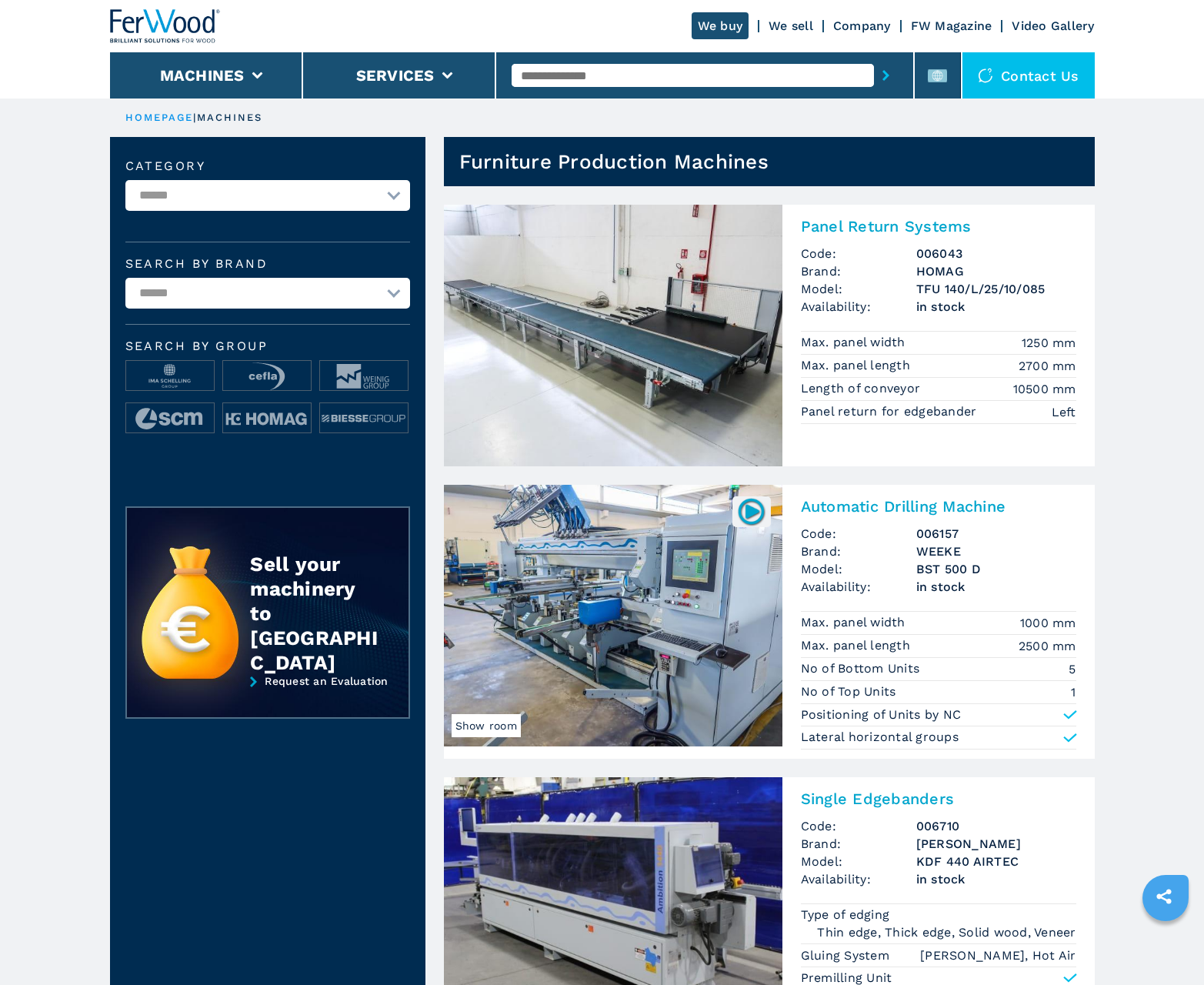
scroll to position [1539, 0]
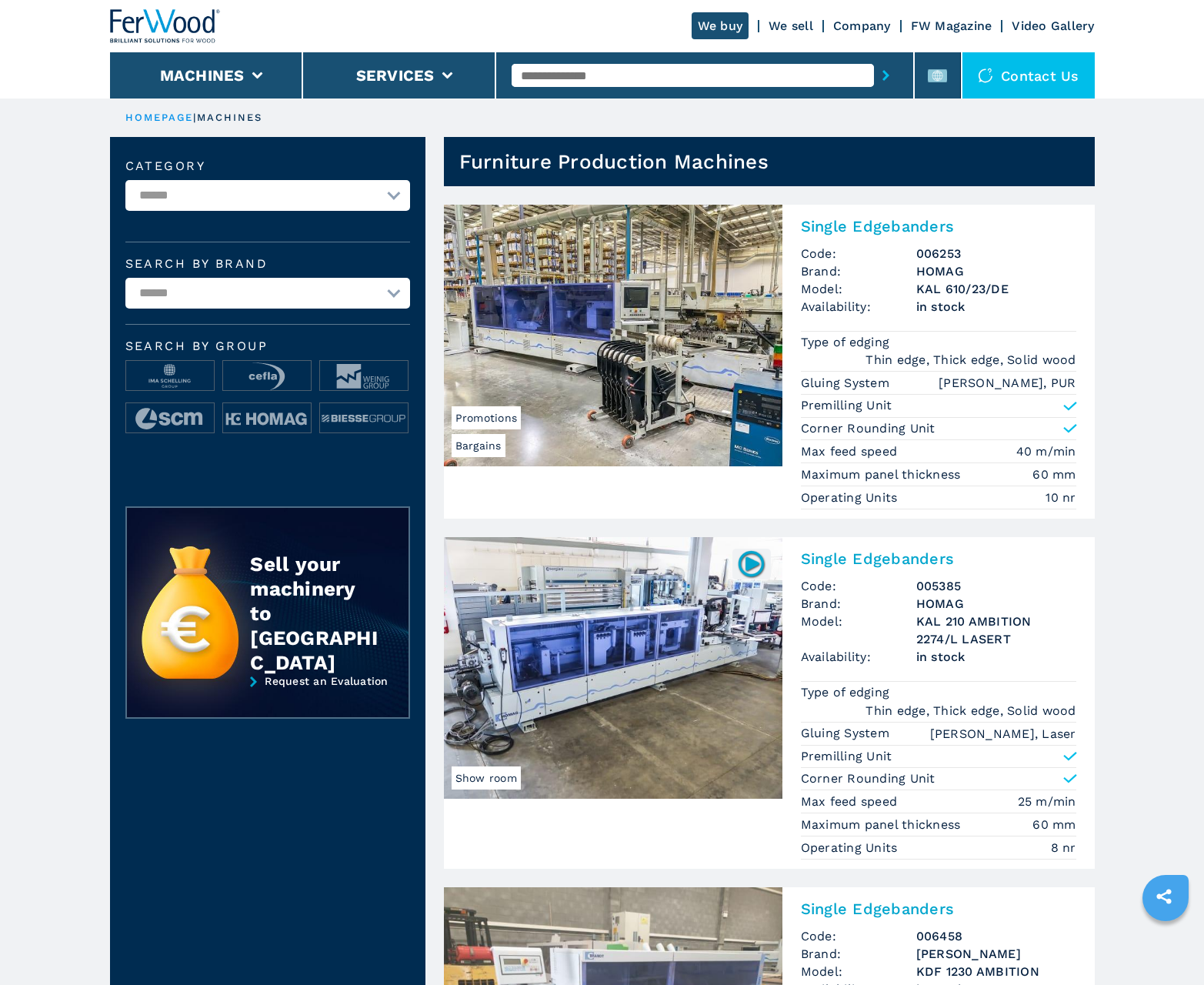
scroll to position [1539, 0]
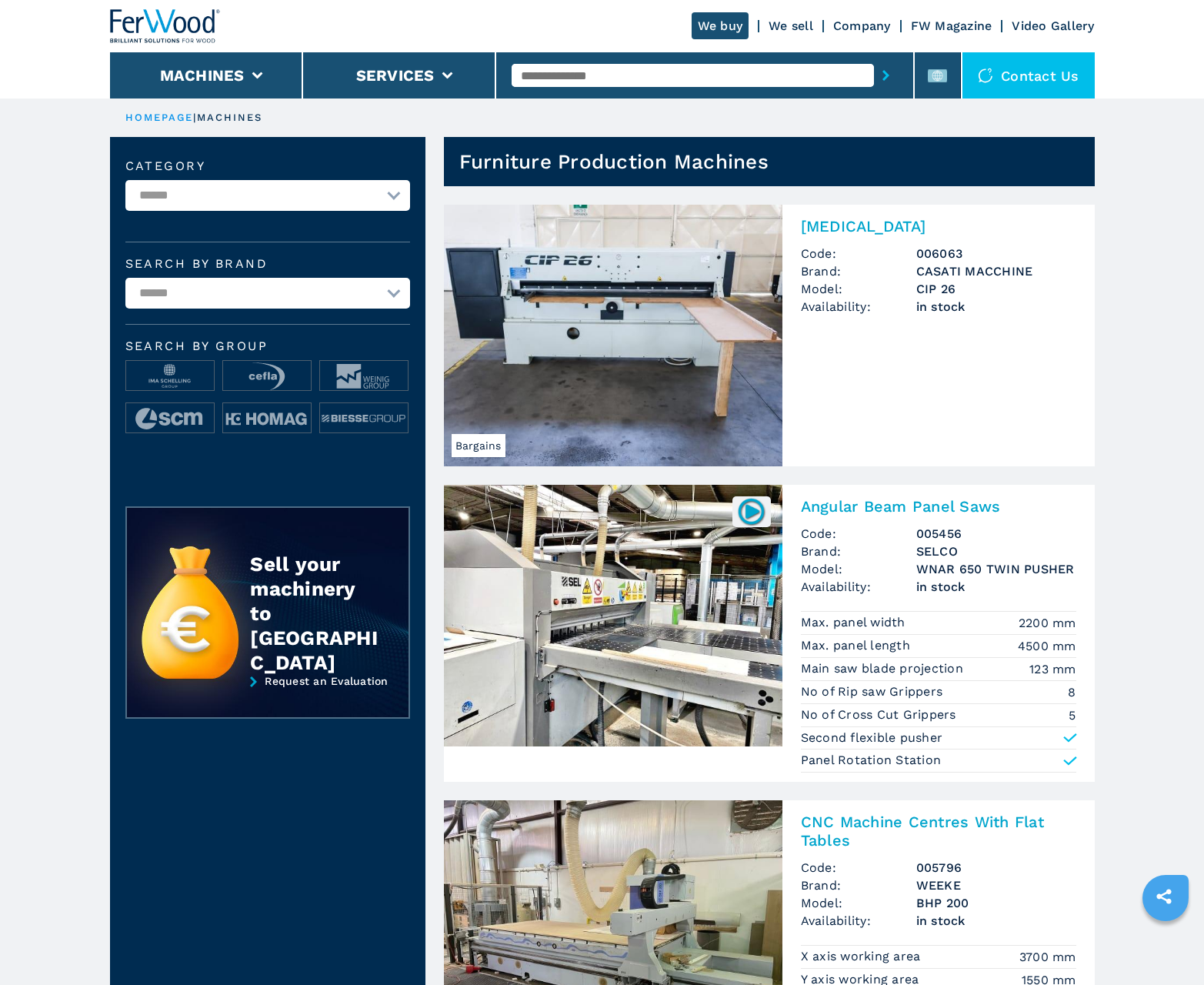
scroll to position [1134, 0]
